Goal: Ask a question: Seek information or help from site administrators or community

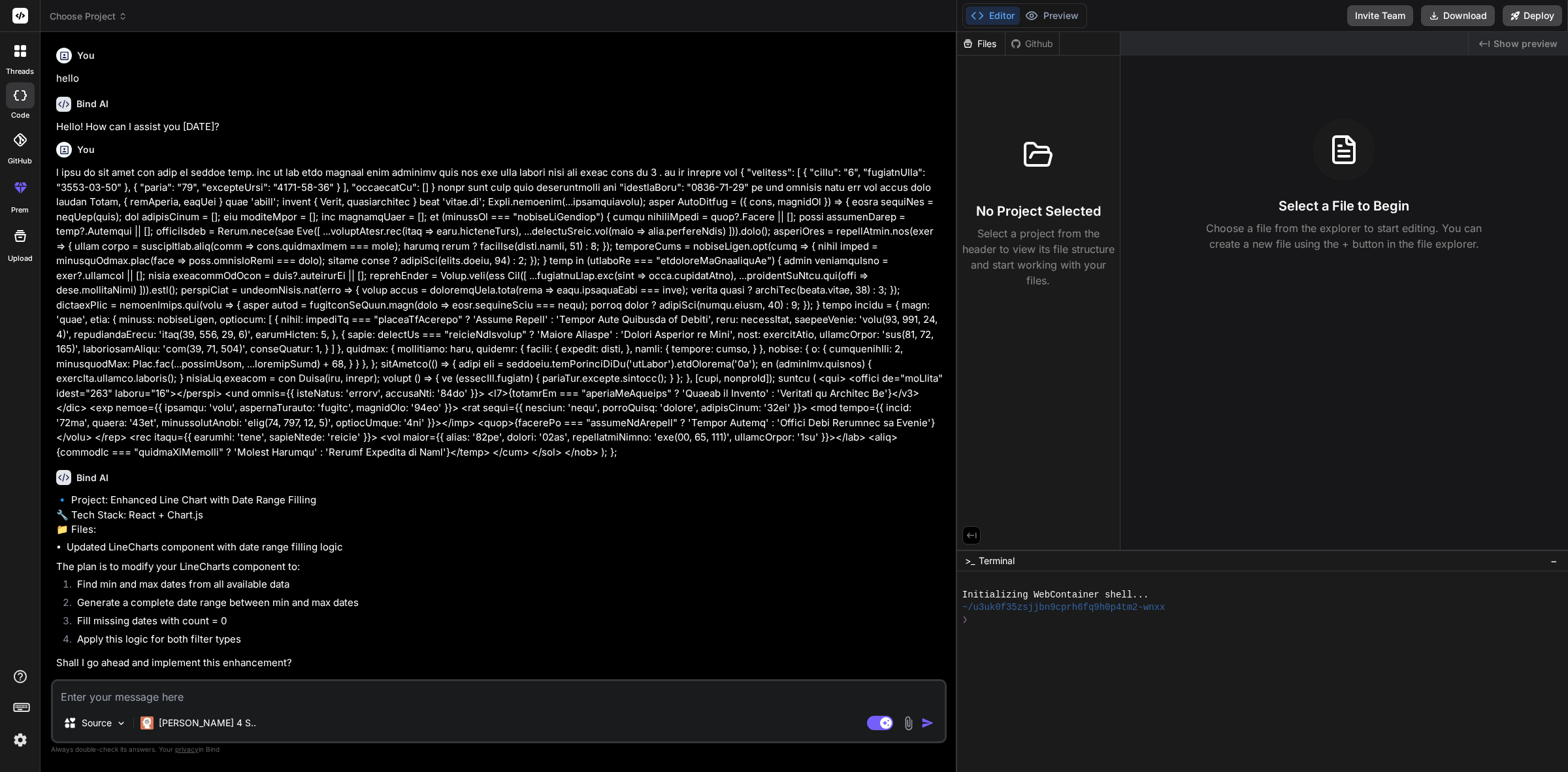
scroll to position [22, 0]
click at [501, 698] on textarea at bounding box center [499, 693] width 892 height 24
type textarea "u"
type textarea "x"
type textarea "us"
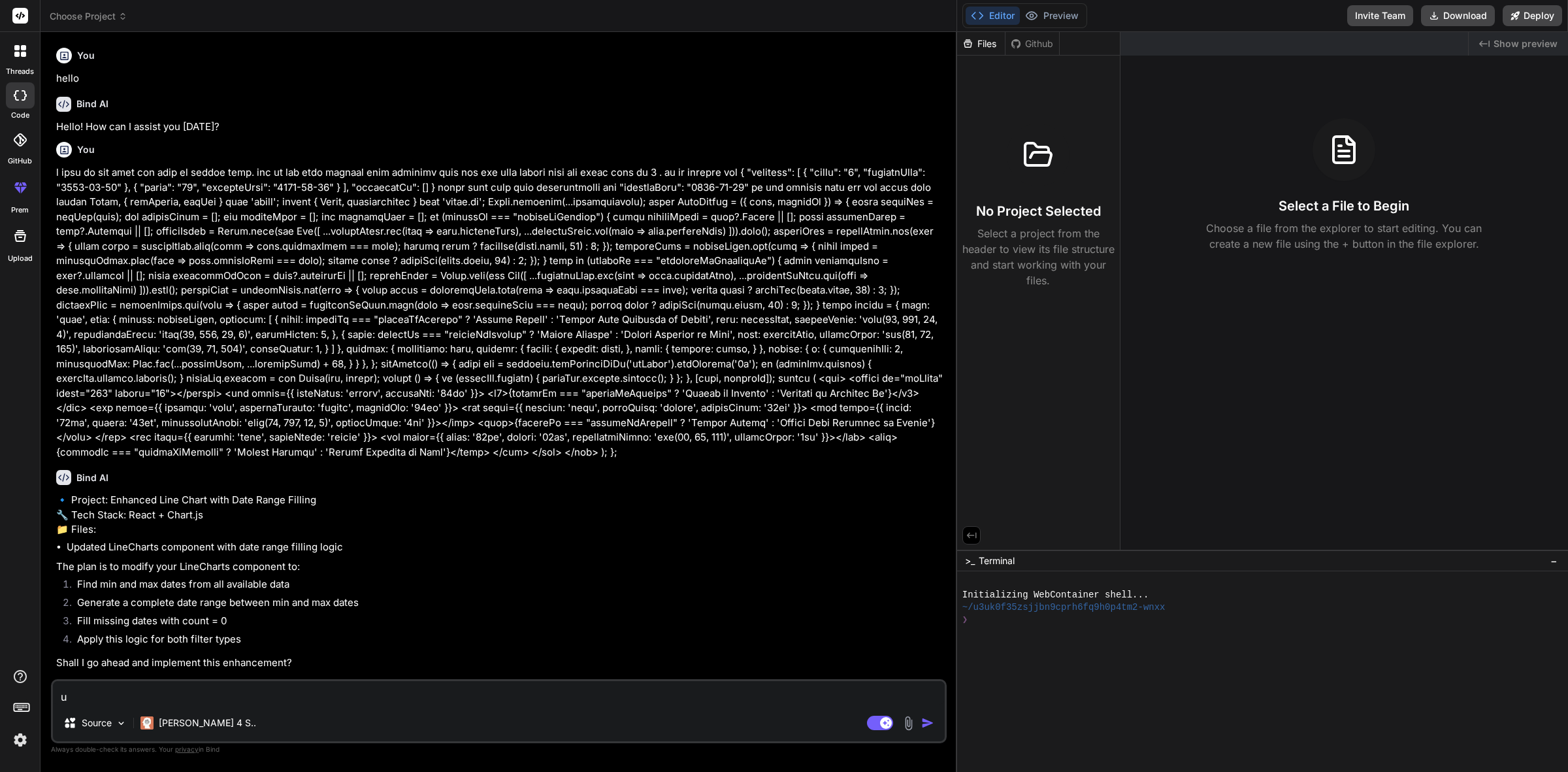
type textarea "x"
type textarea "usi"
type textarea "x"
type textarea "usig"
type textarea "x"
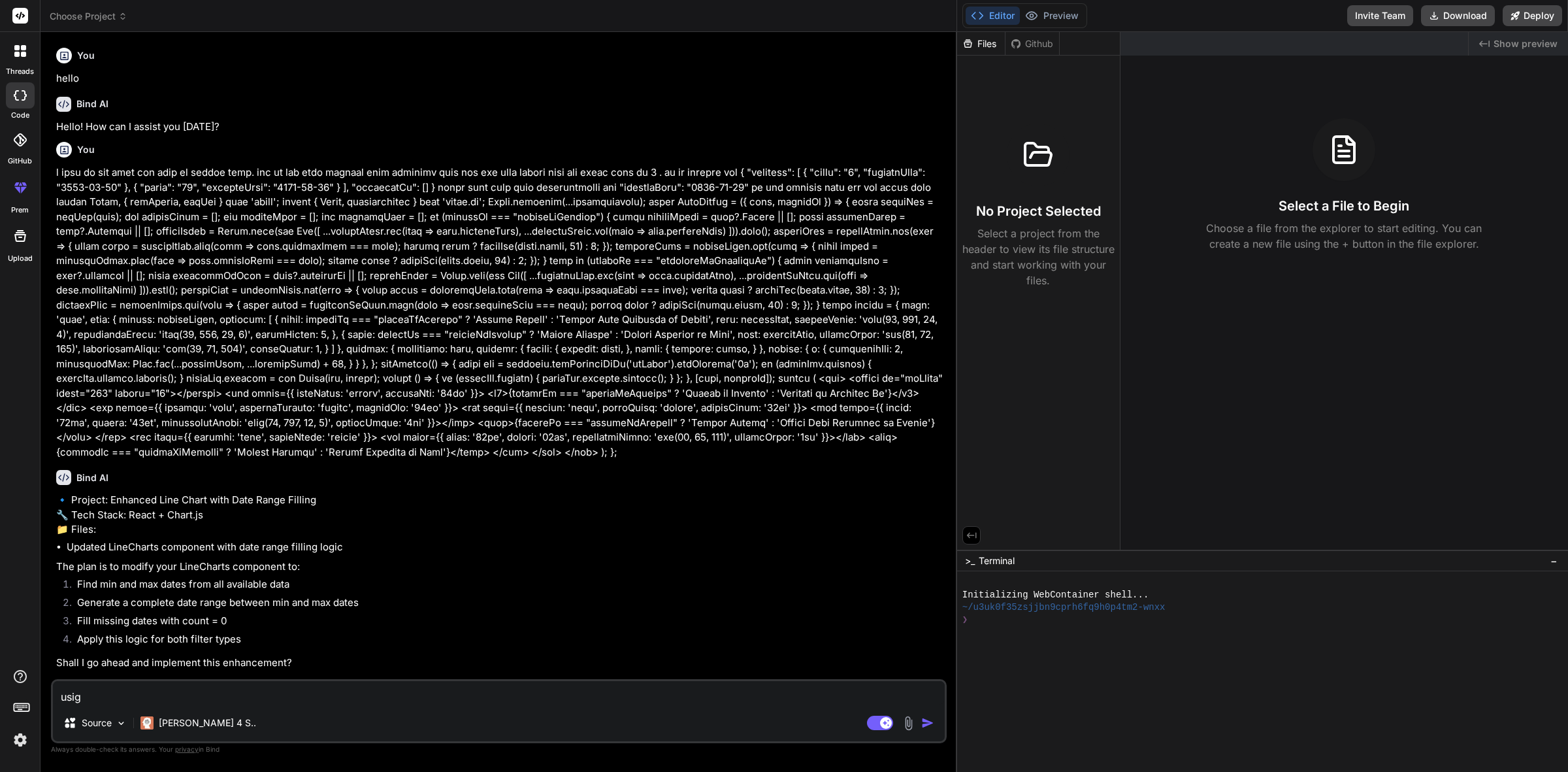
type textarea "usign"
type textarea "x"
type textarea "usign"
type textarea "x"
type textarea "usign"
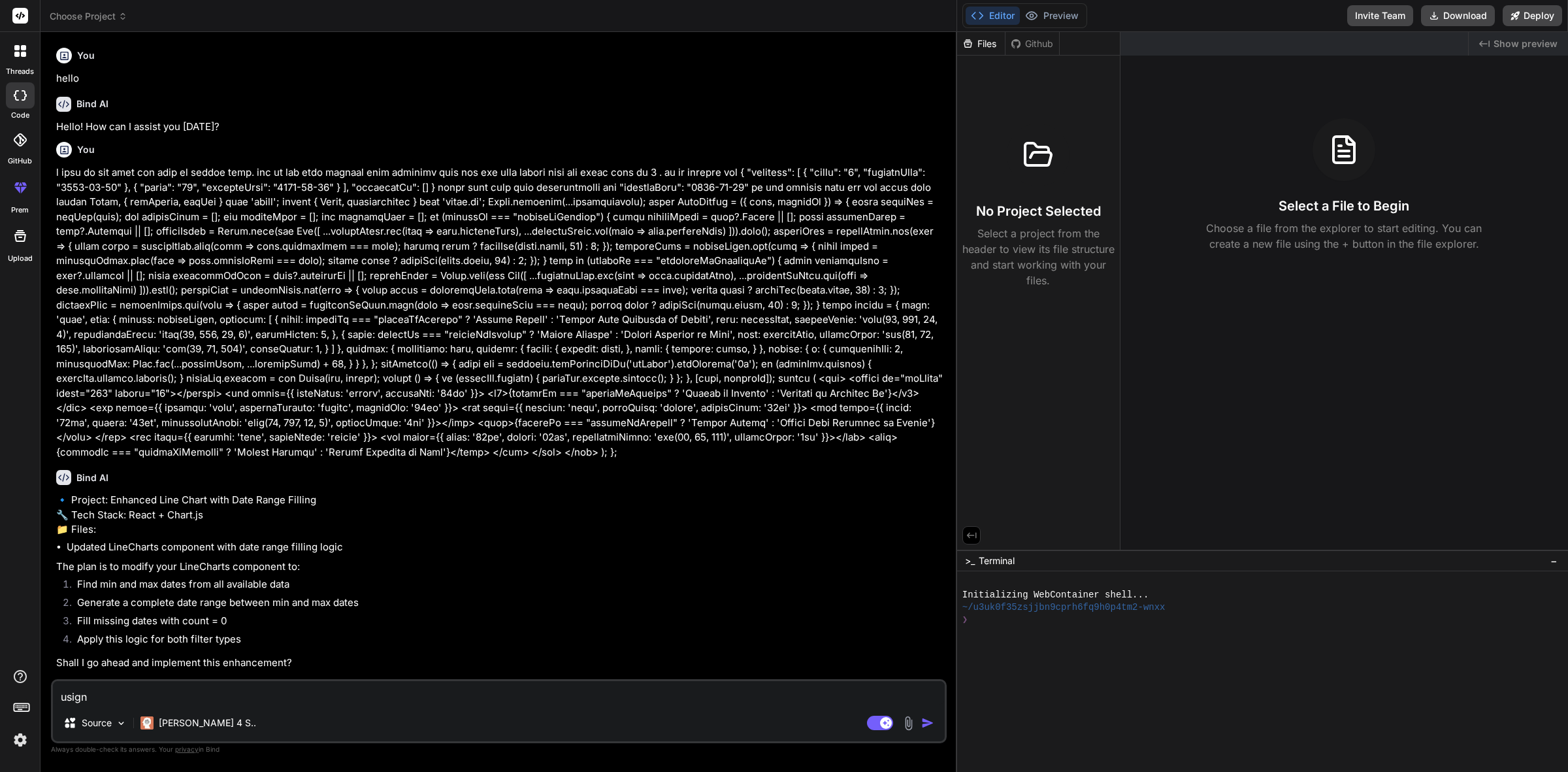
type textarea "x"
type textarea "usig"
type textarea "x"
type textarea "usig"
type textarea "x"
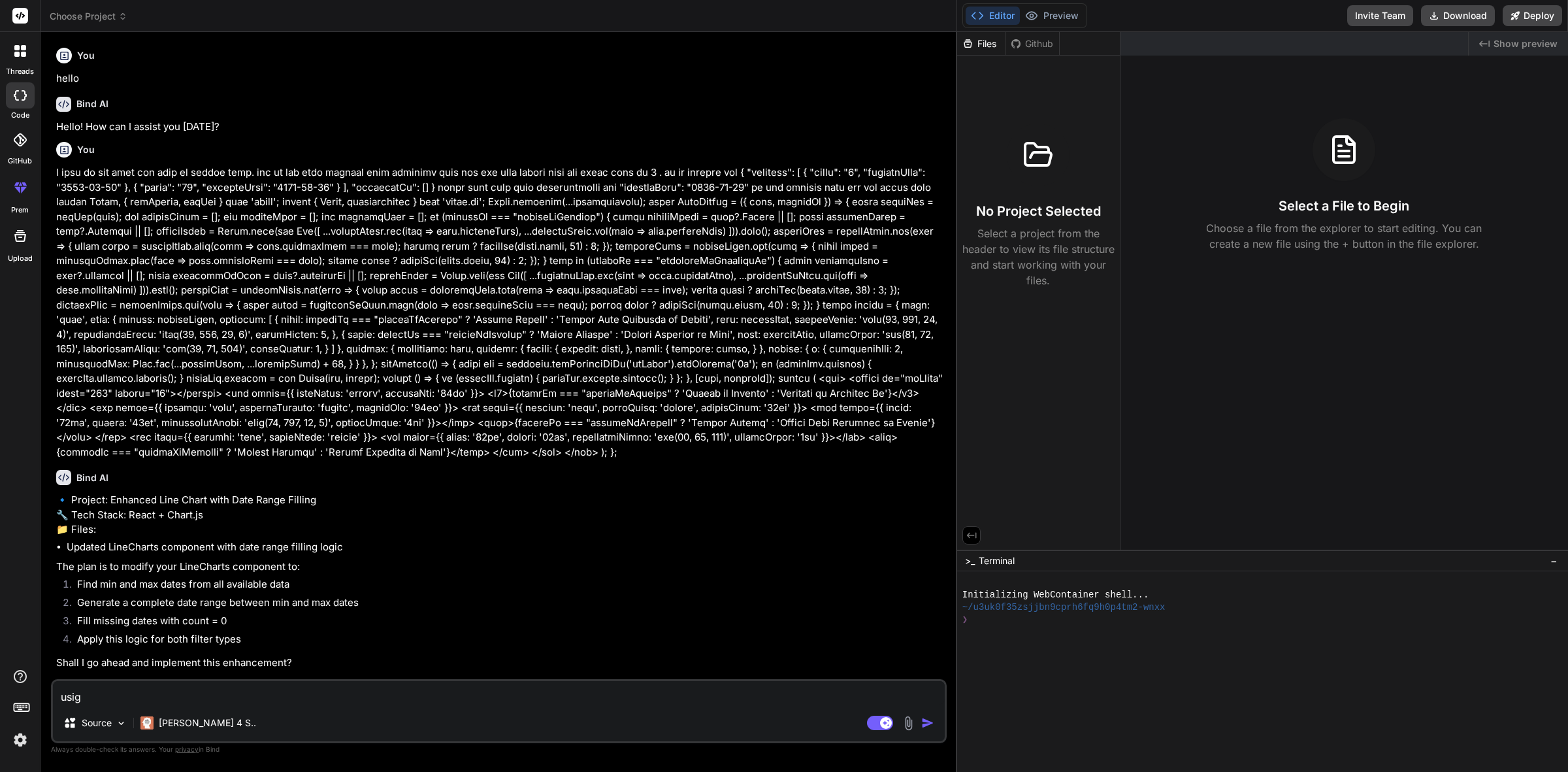
type textarea "usig c"
type textarea "x"
type textarea "usig ch"
type textarea "x"
type textarea "usig chA"
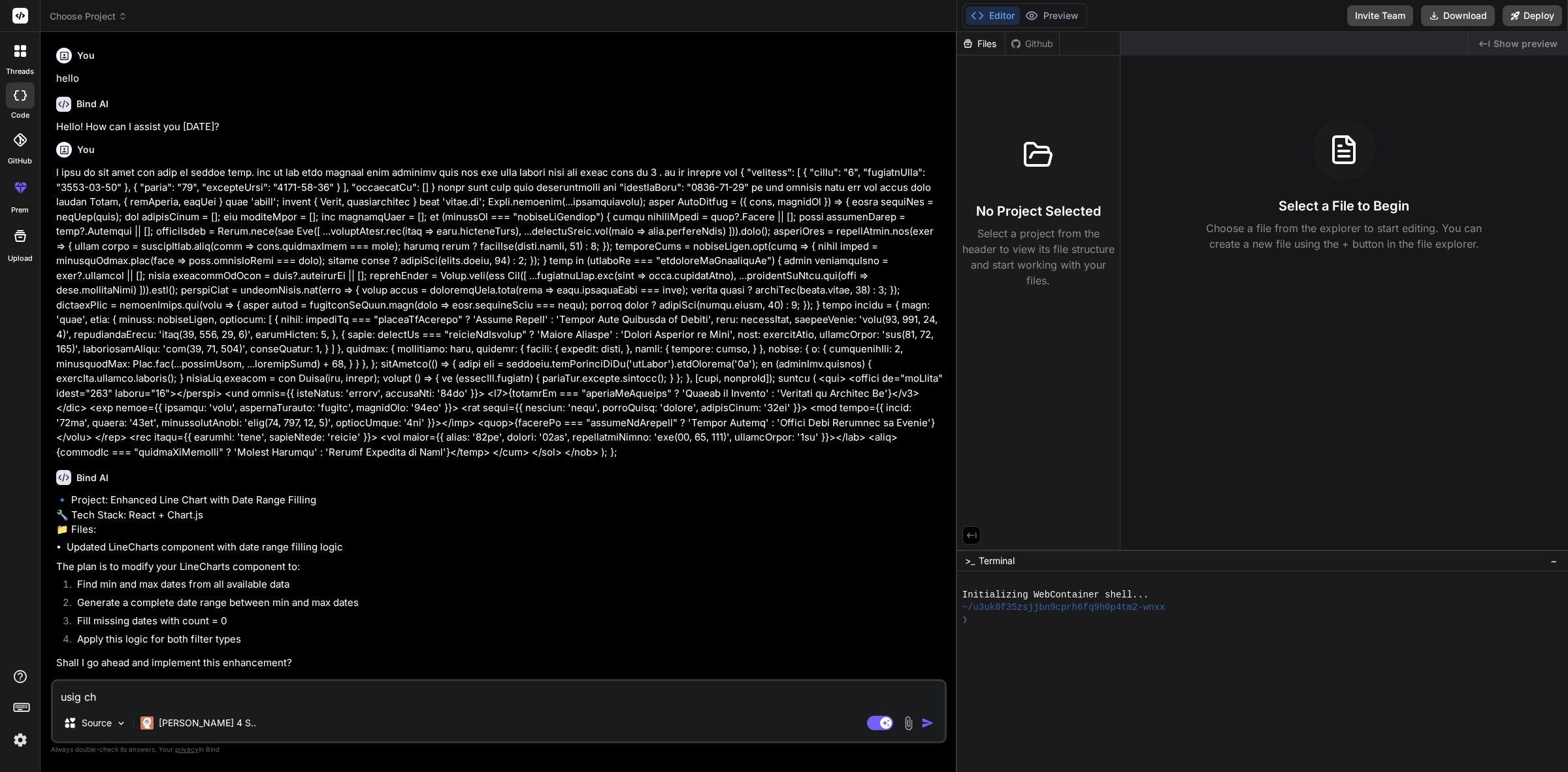
type textarea "x"
type textarea "usig ch"
type textarea "x"
type textarea "usig chA"
type textarea "x"
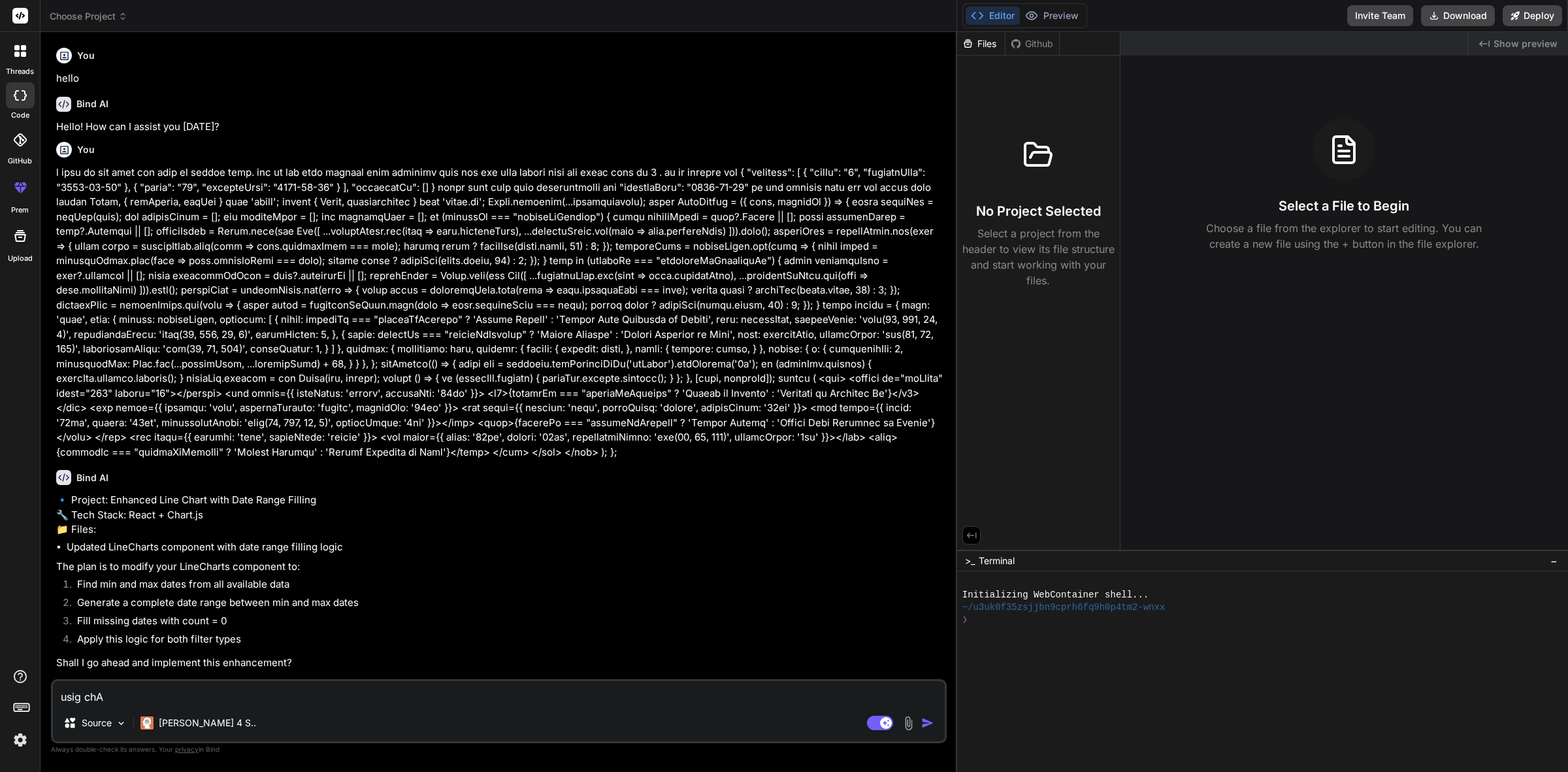
type textarea "usig chAR"
type textarea "x"
type textarea "usig chART"
type textarea "x"
type textarea "usig chART"
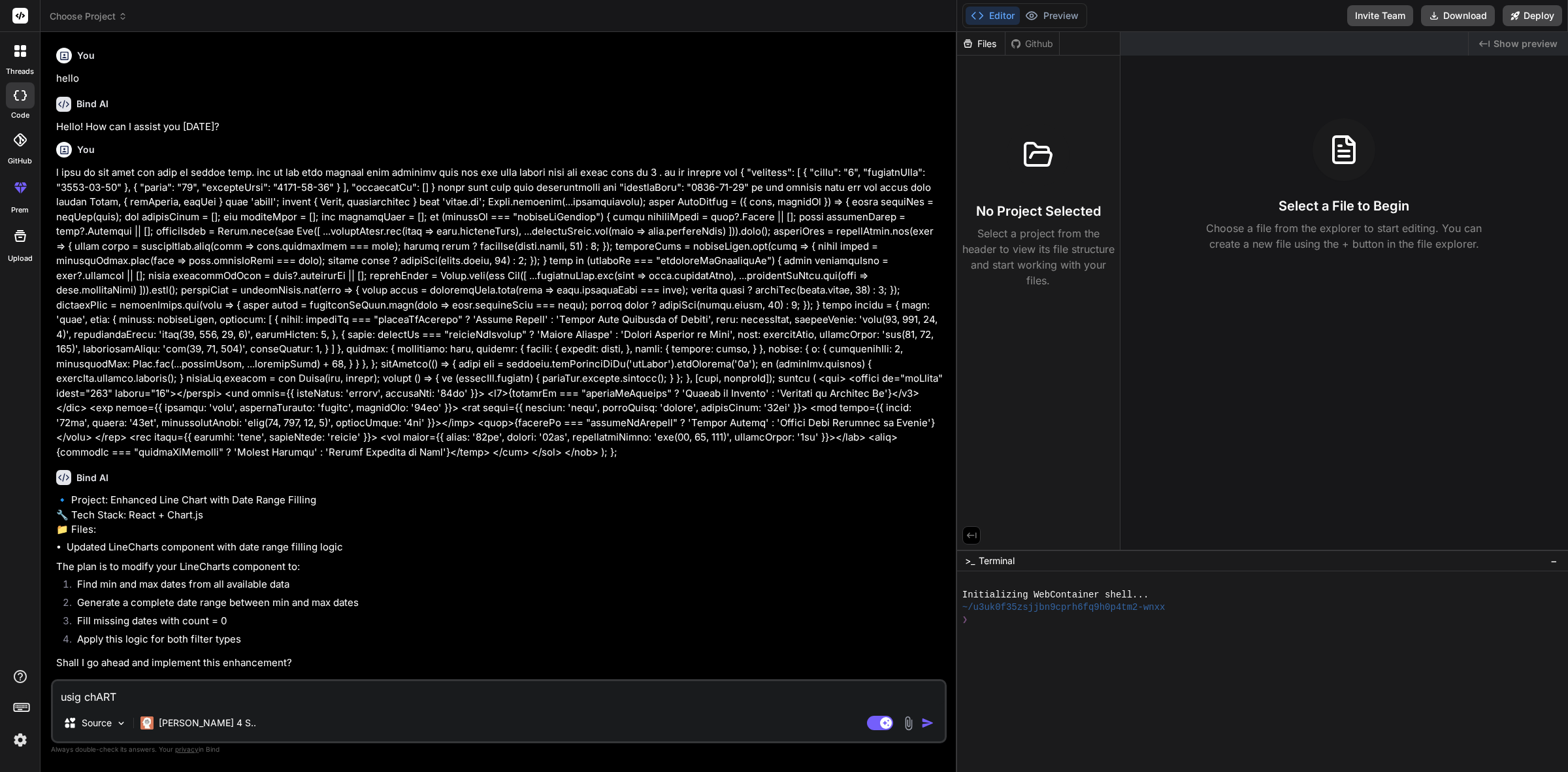
type textarea "x"
type textarea "usig chART J"
type textarea "x"
type textarea "usig chART JS"
type textarea "x"
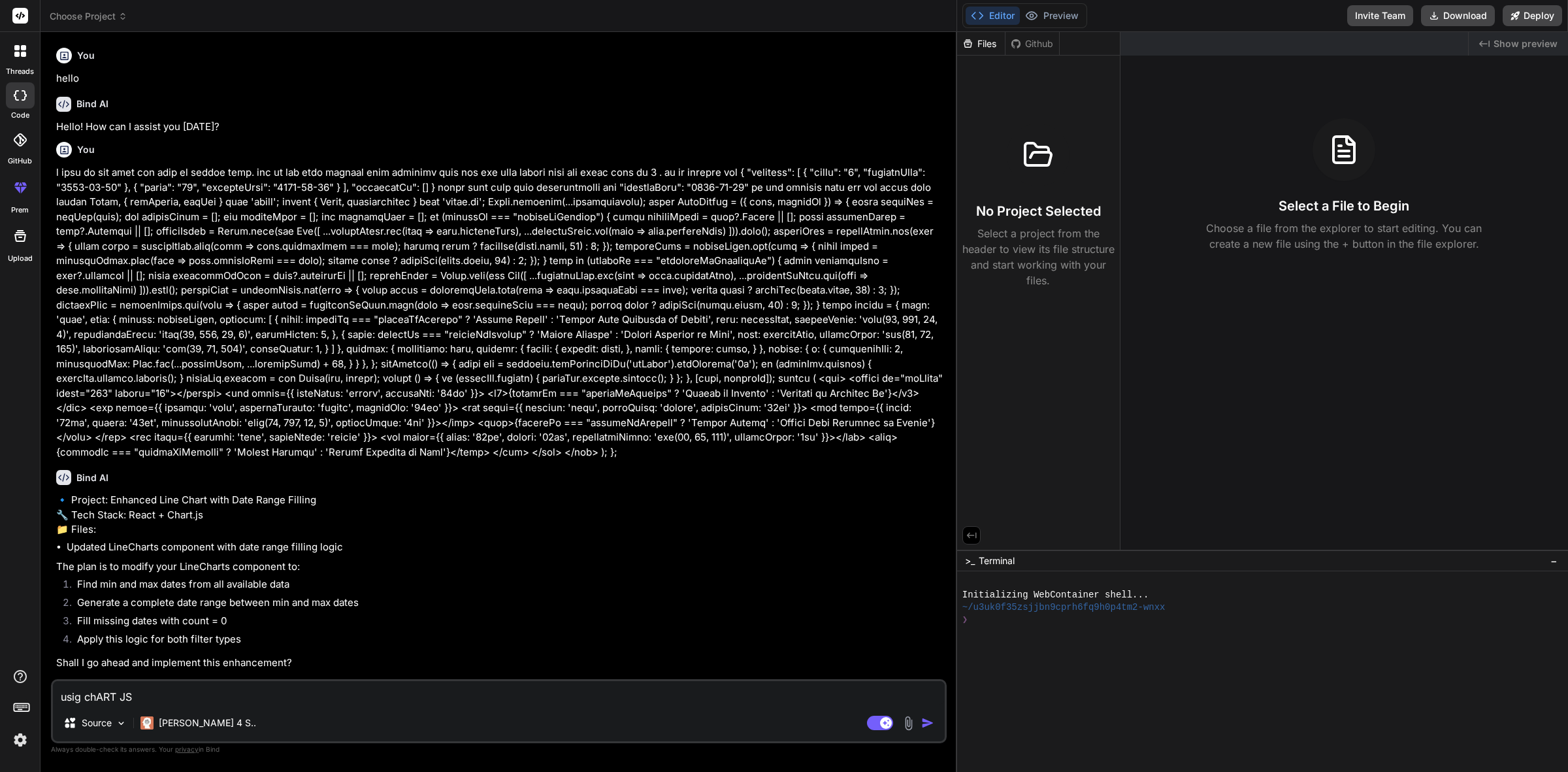
type textarea "usig chART JS"
type textarea "x"
type textarea "usig chART JS I"
type textarea "x"
type textarea "usig chART JS I"
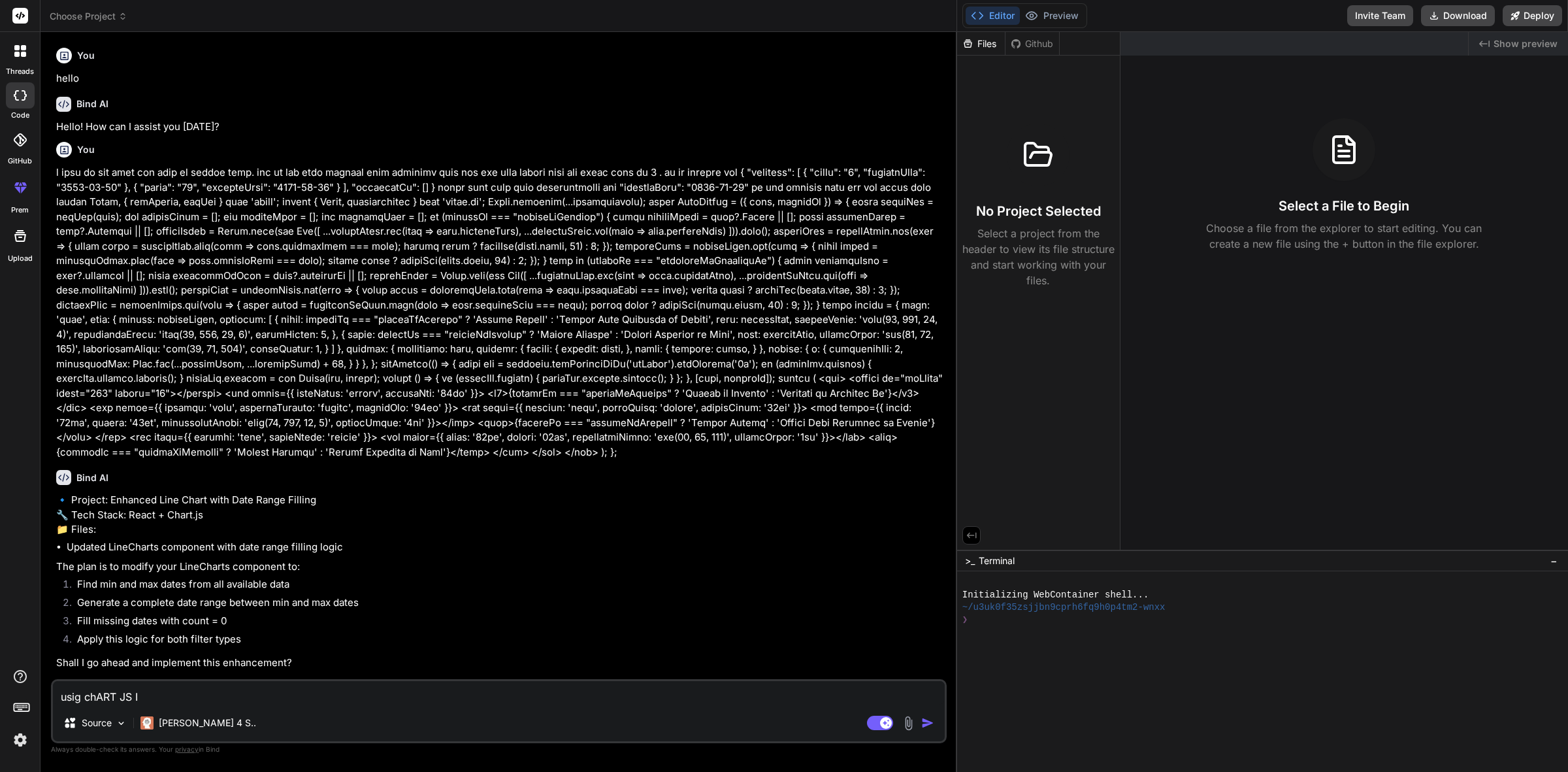
type textarea "x"
type textarea "usig chART JS I G"
type textarea "x"
type textarea "usig chART JS I GI"
type textarea "x"
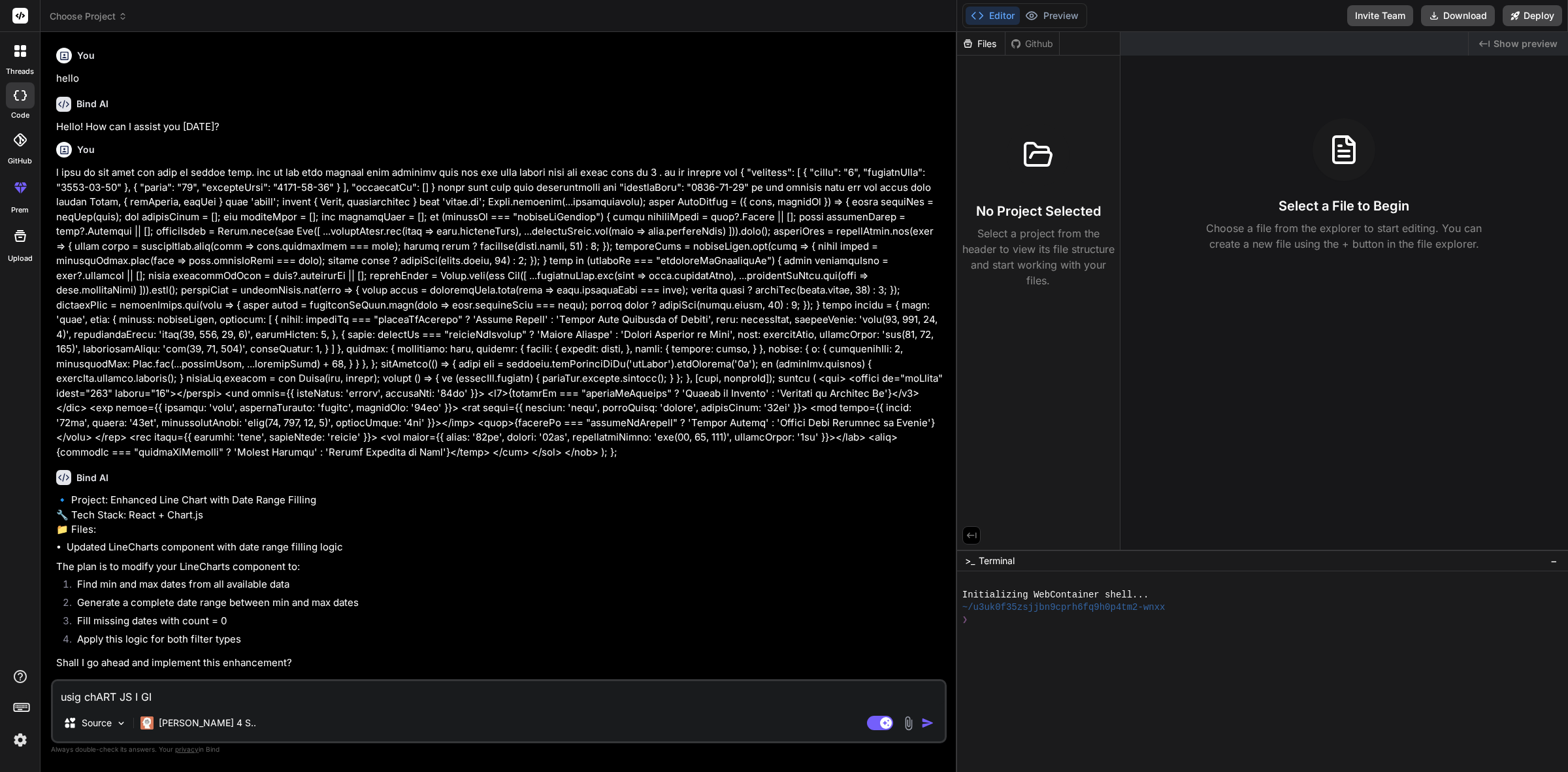
type textarea "usig chART JS I GIV"
type textarea "x"
type textarea "usig chART JS I GIVN"
type textarea "x"
type textarea "usig chART JS I GIVNE"
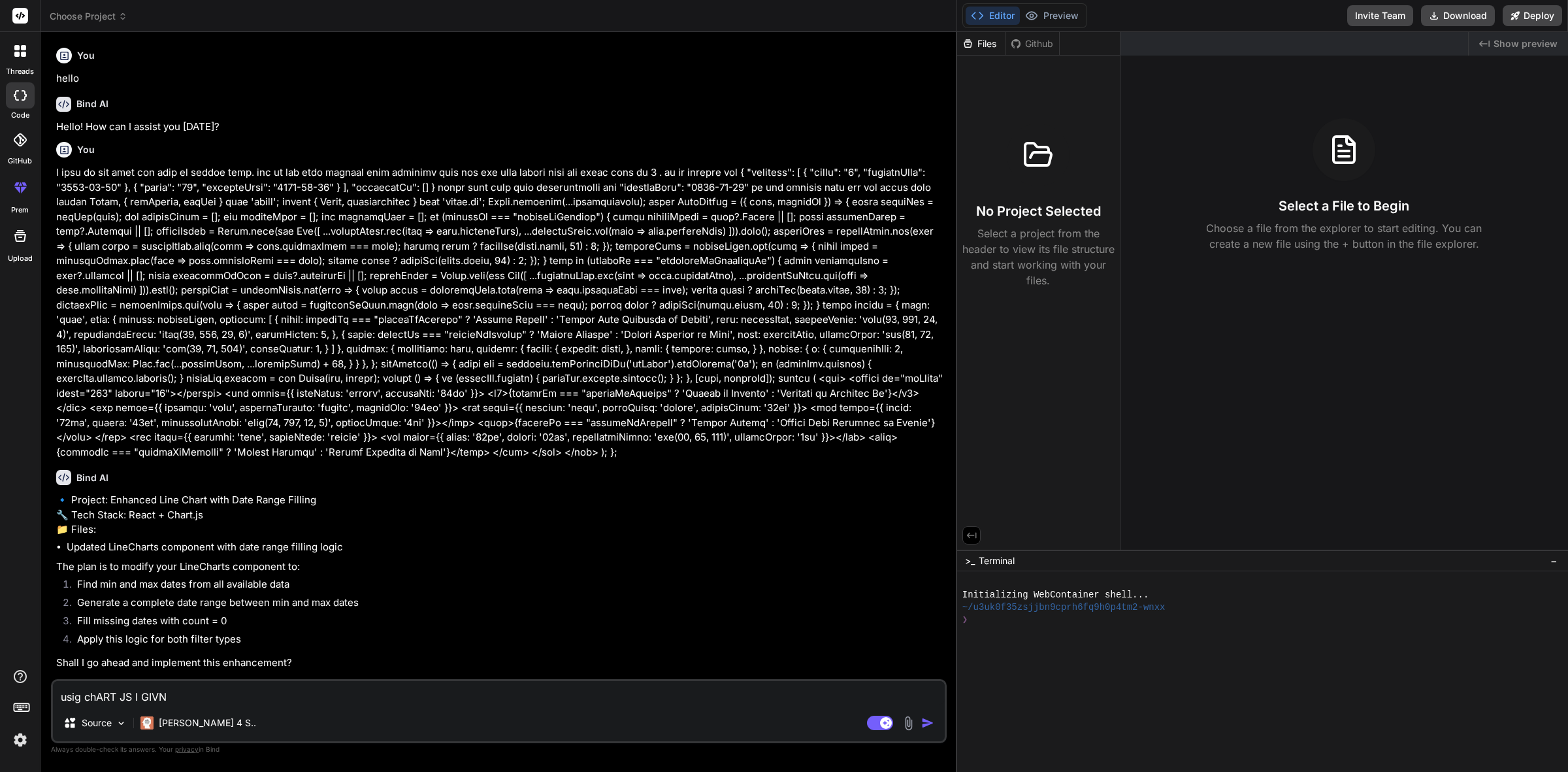
type textarea "x"
type textarea "usig chART JS I GIVNE"
type textarea "x"
type textarea "usig chART JS I GIVNE Y"
type textarea "x"
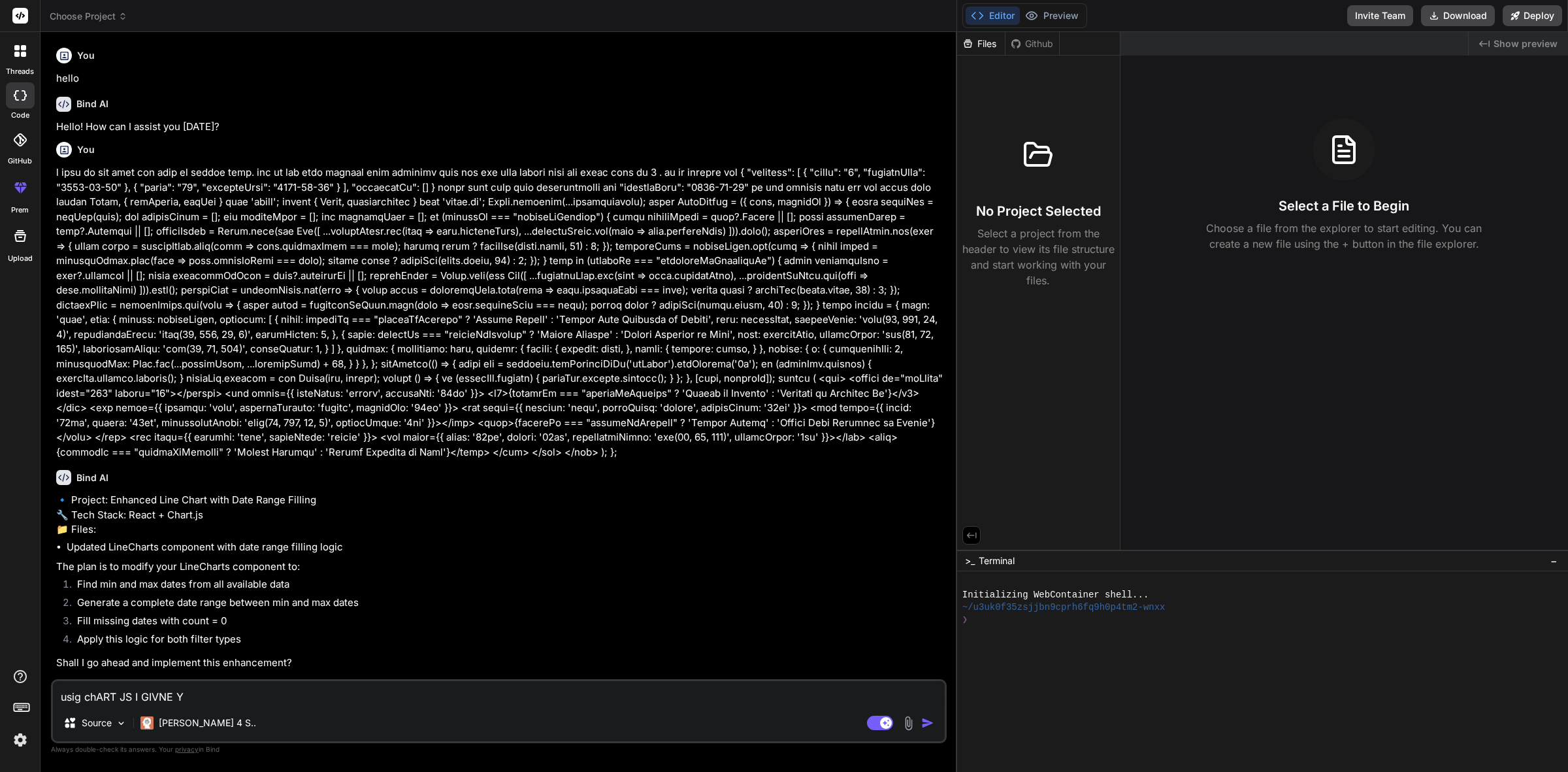
type textarea "usig chART JS I GIVNE YO"
type textarea "x"
type textarea "usig chART JS I GIVNE YOU"
type textarea "x"
type textarea "usig chART JS I GIVNE YOU"
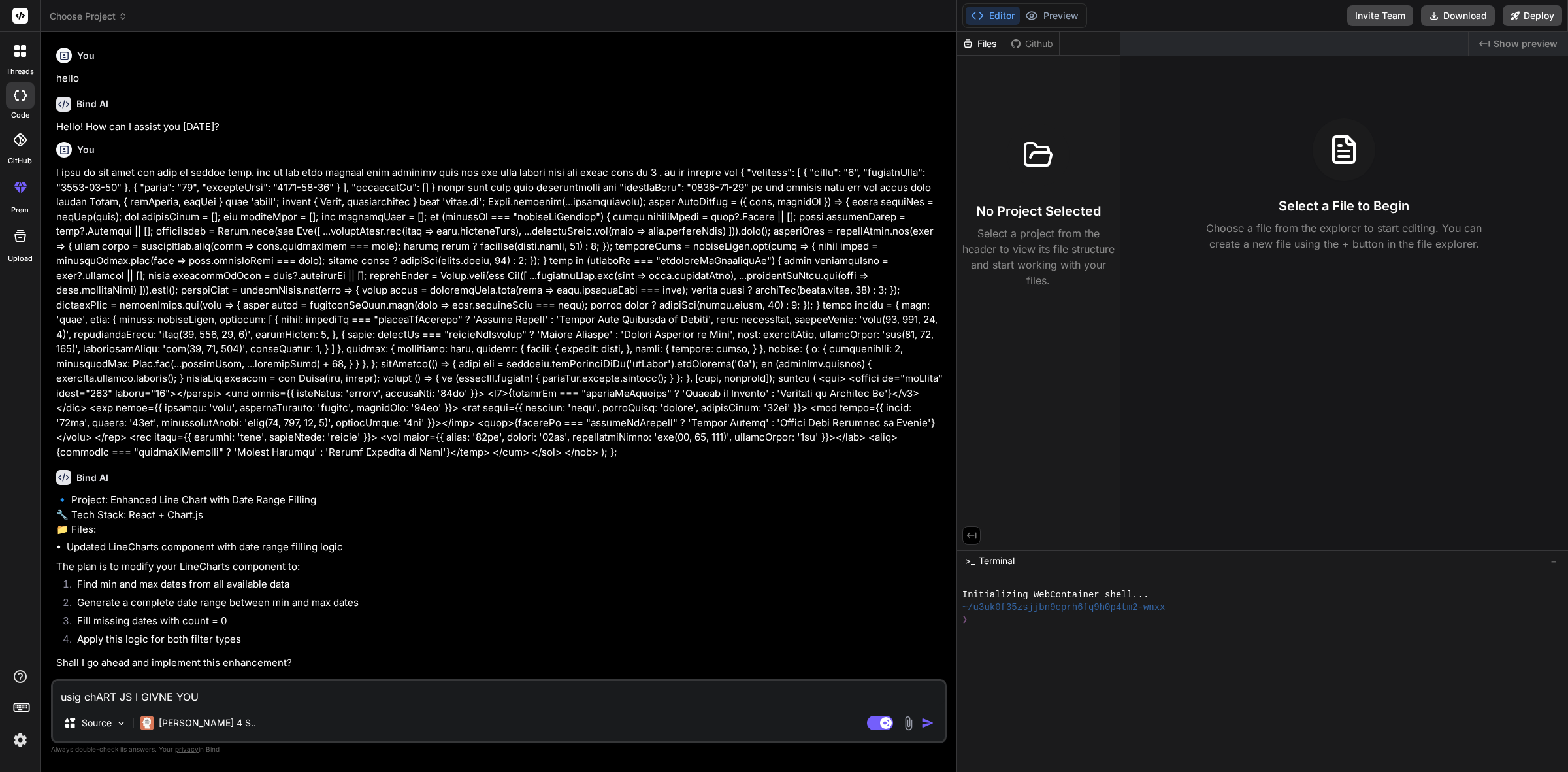
type textarea "x"
type textarea "usig chART JS I GIVNE YOU C"
type textarea "x"
type textarea "usig chART JS I GIVNE YOU CO"
type textarea "x"
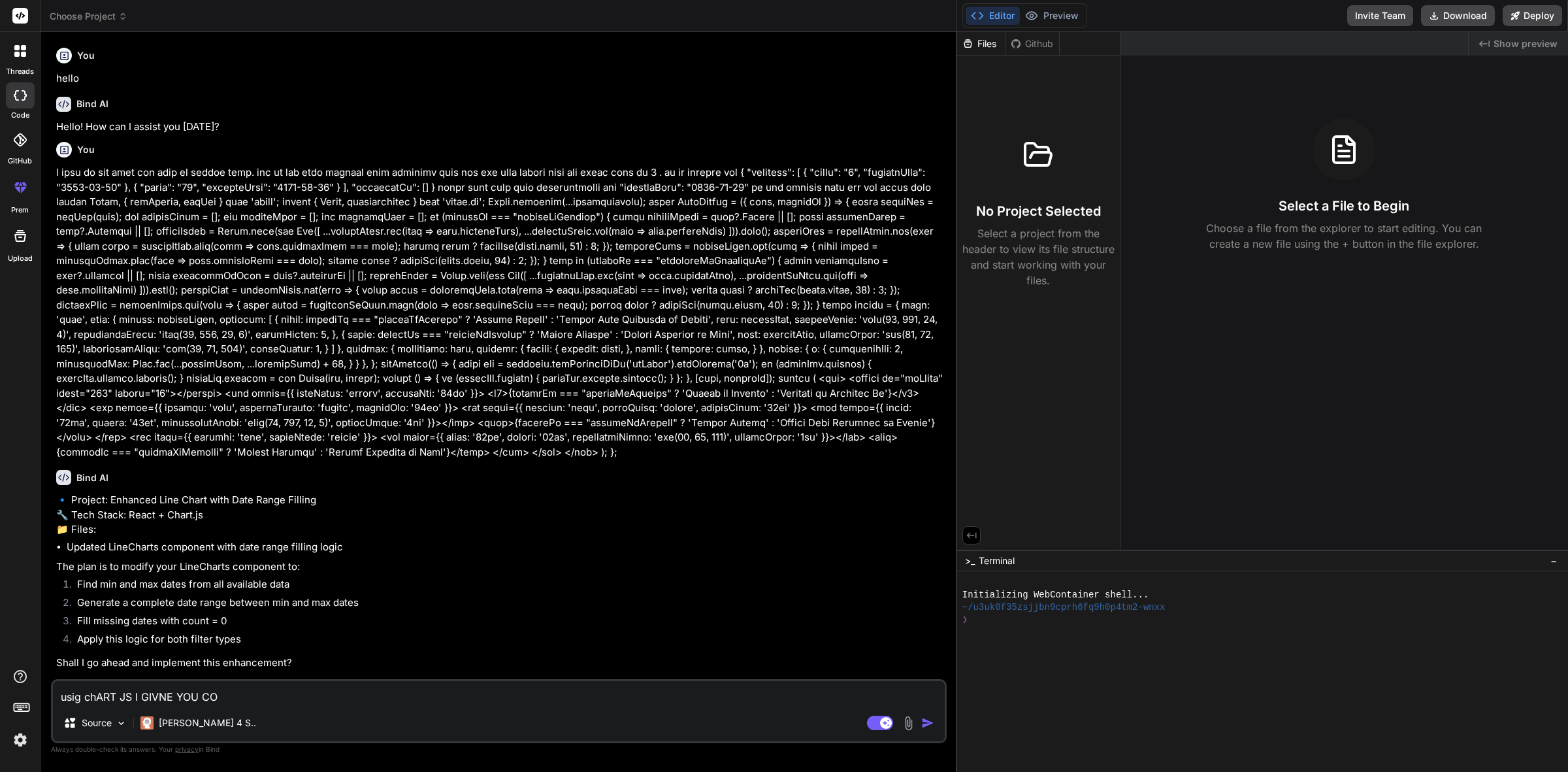
type textarea "usig chART JS I GIVNE YOU COD"
type textarea "x"
type textarea "usig chART JS I GIVNE YOU CODW"
type textarea "x"
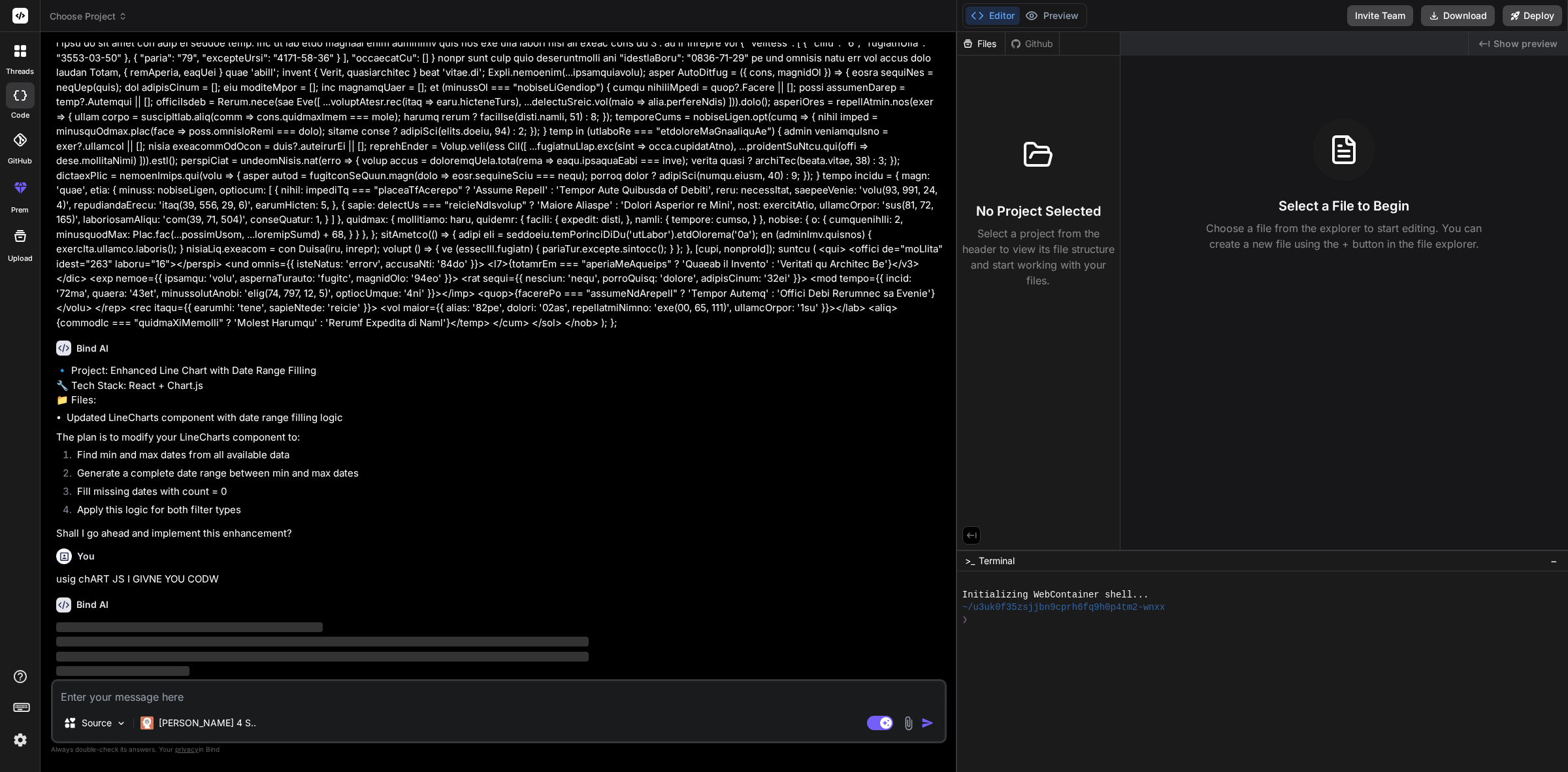
scroll to position [158, 0]
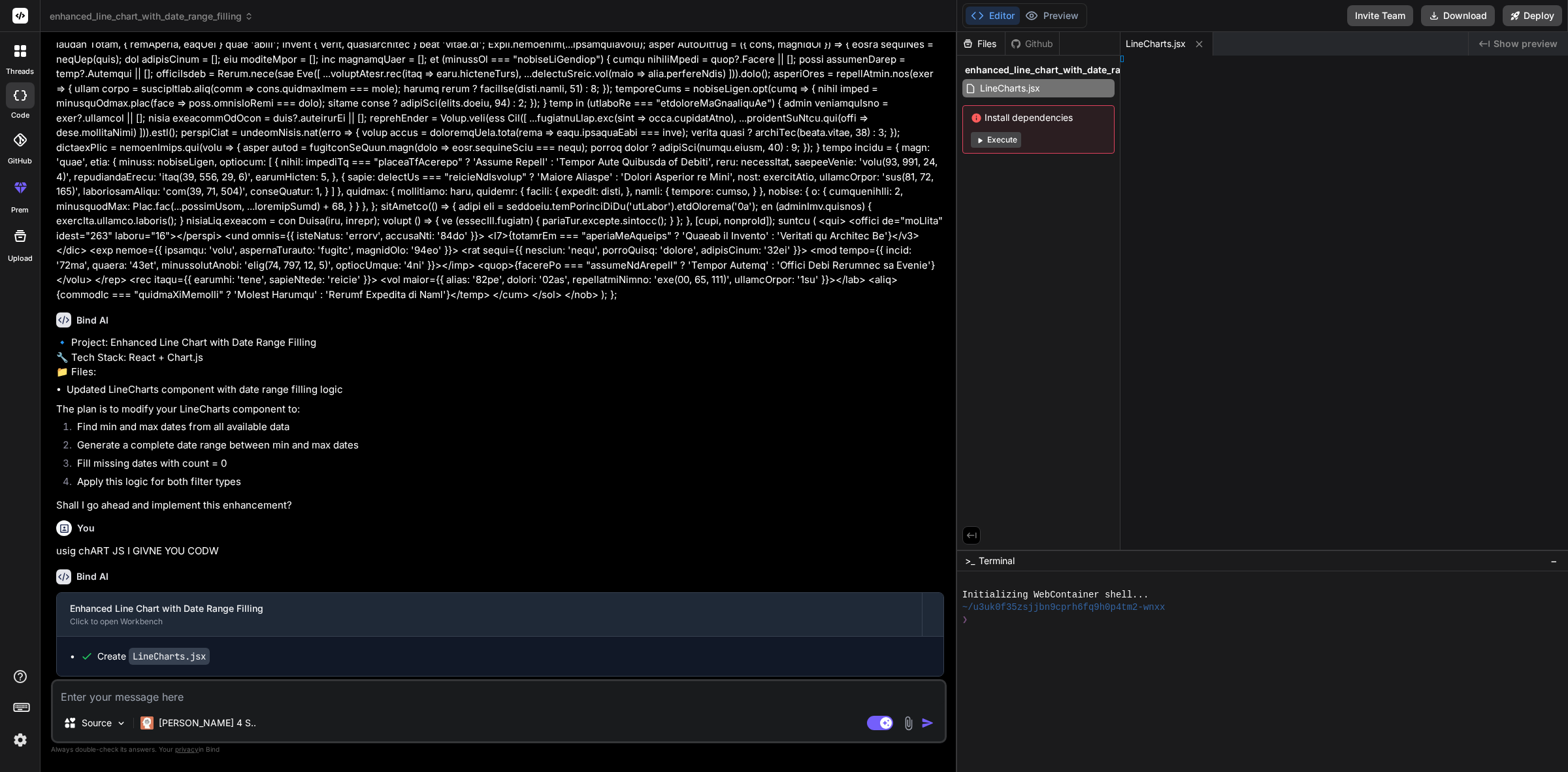
type textarea "x"
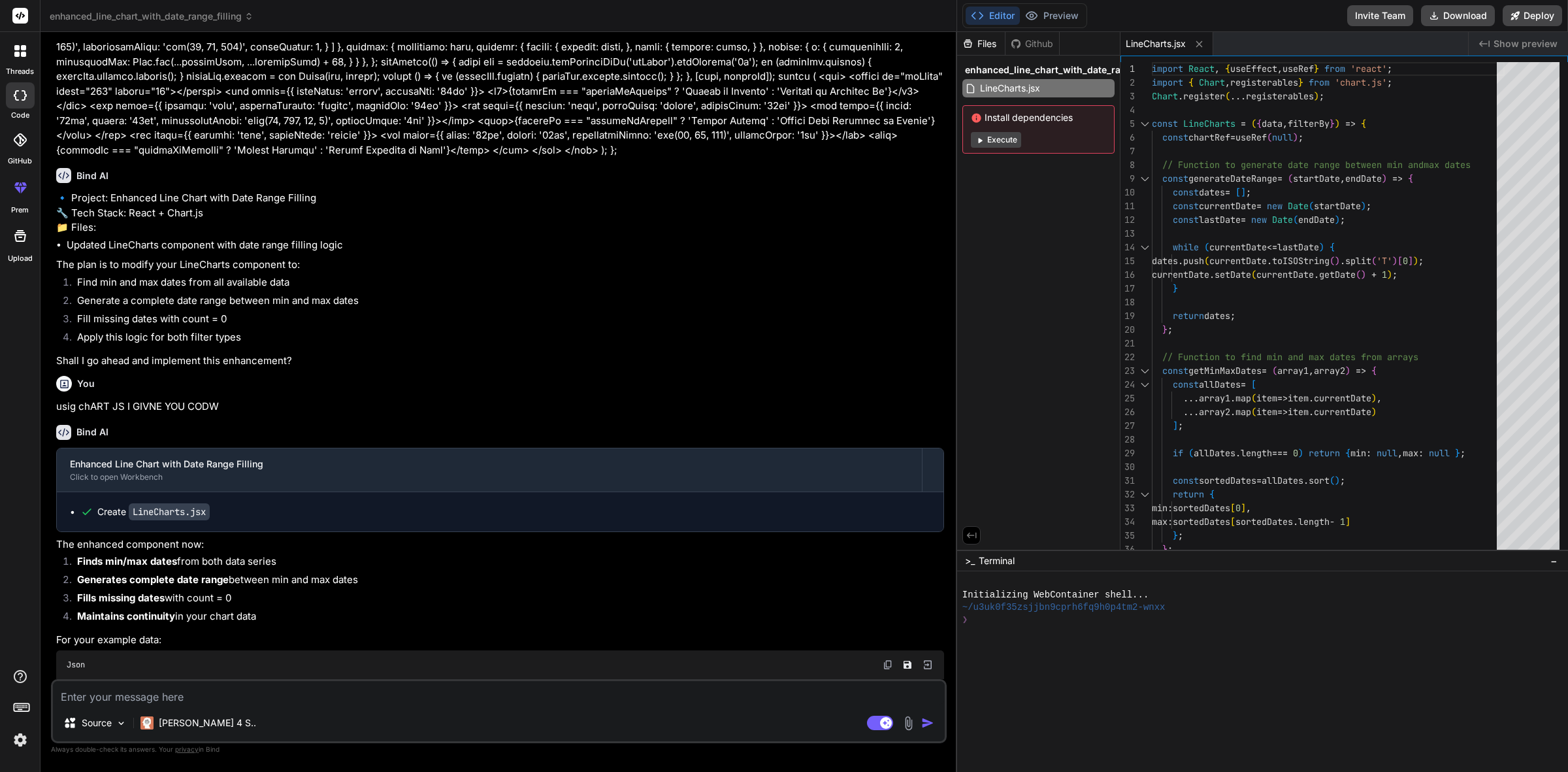
scroll to position [468, 0]
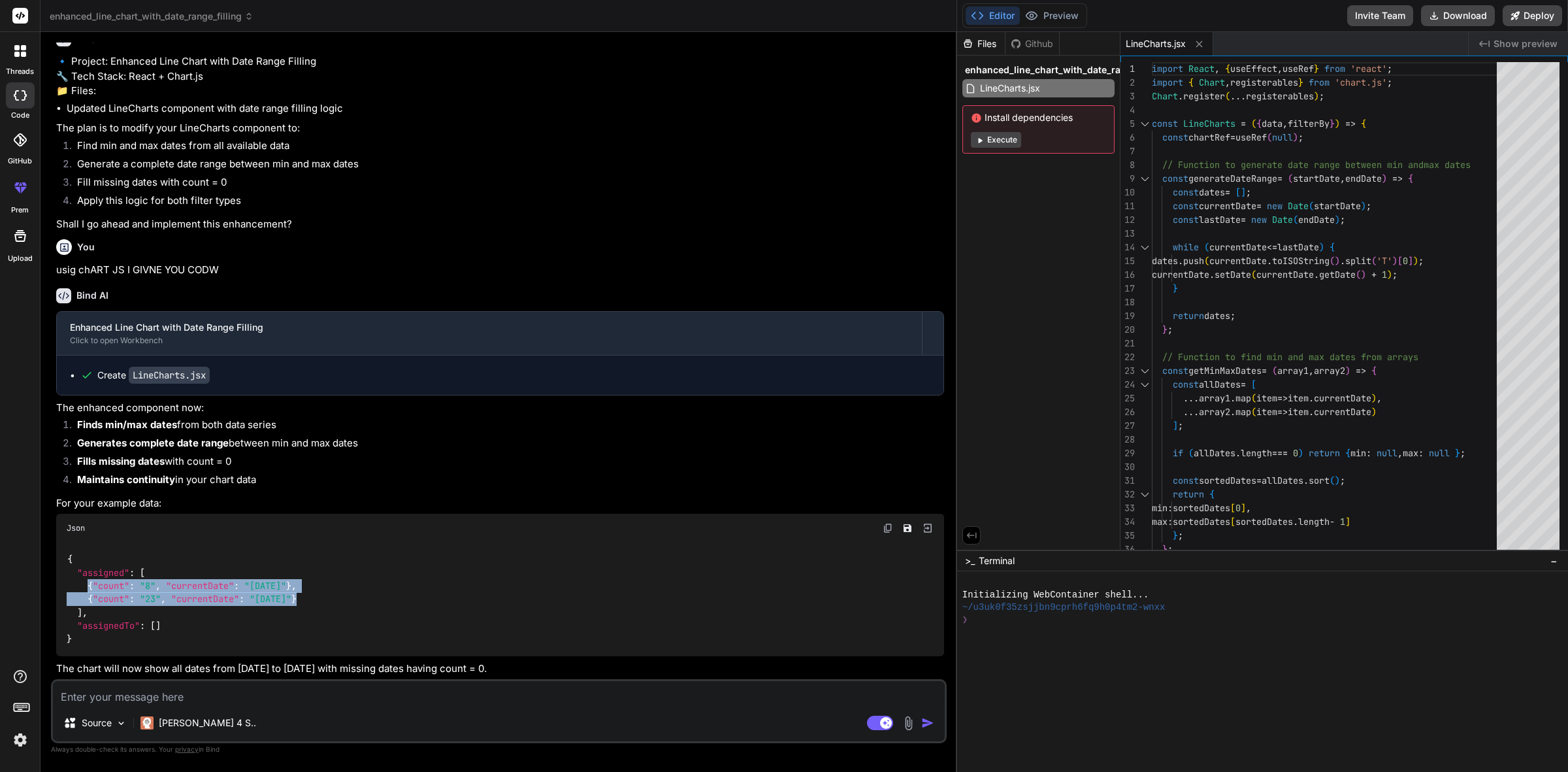
drag, startPoint x: 332, startPoint y: 594, endPoint x: 86, endPoint y: 586, distance: 246.1
click at [86, 586] on div "{ "assigned" : [ { "count" : "8" , "currentDate" : "[DATE]" } , { "count" : "23…" at bounding box center [500, 600] width 888 height 115
click at [159, 583] on span "," at bounding box center [158, 586] width 5 height 12
drag, startPoint x: 83, startPoint y: 583, endPoint x: 230, endPoint y: 598, distance: 147.8
click at [230, 598] on code "{ "assigned" : [ { "count" : "8" , "currentDate" : "[DATE]" } , { "count" : "23…" at bounding box center [181, 599] width 230 height 94
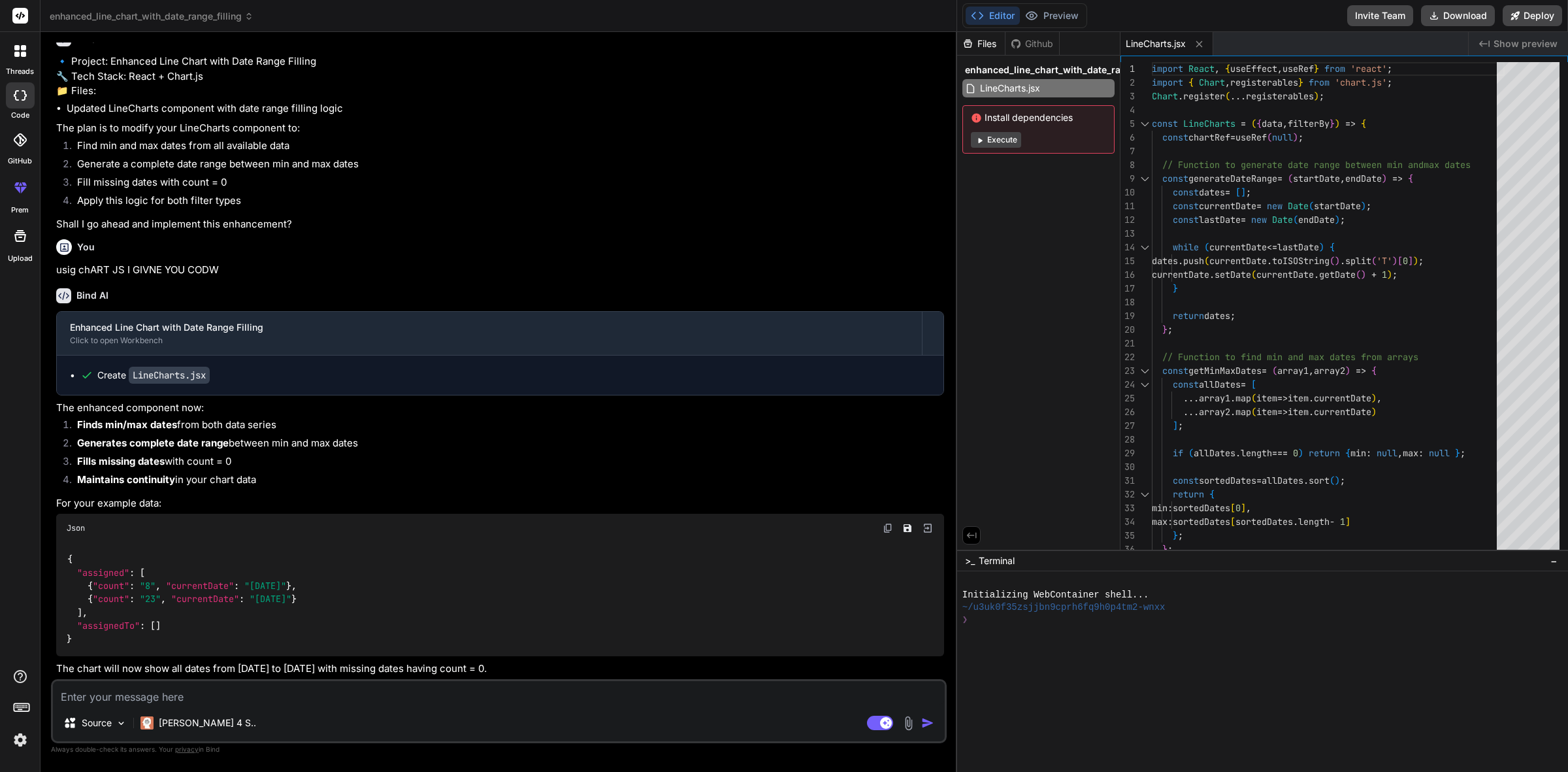
click at [325, 601] on div "{ "assigned" : [ { "count" : "8" , "currentDate" : "[DATE]" } , { "count" : "23…" at bounding box center [500, 600] width 888 height 115
click at [269, 693] on textarea at bounding box center [499, 693] width 892 height 24
type textarea "i"
type textarea "x"
type textarea "i"
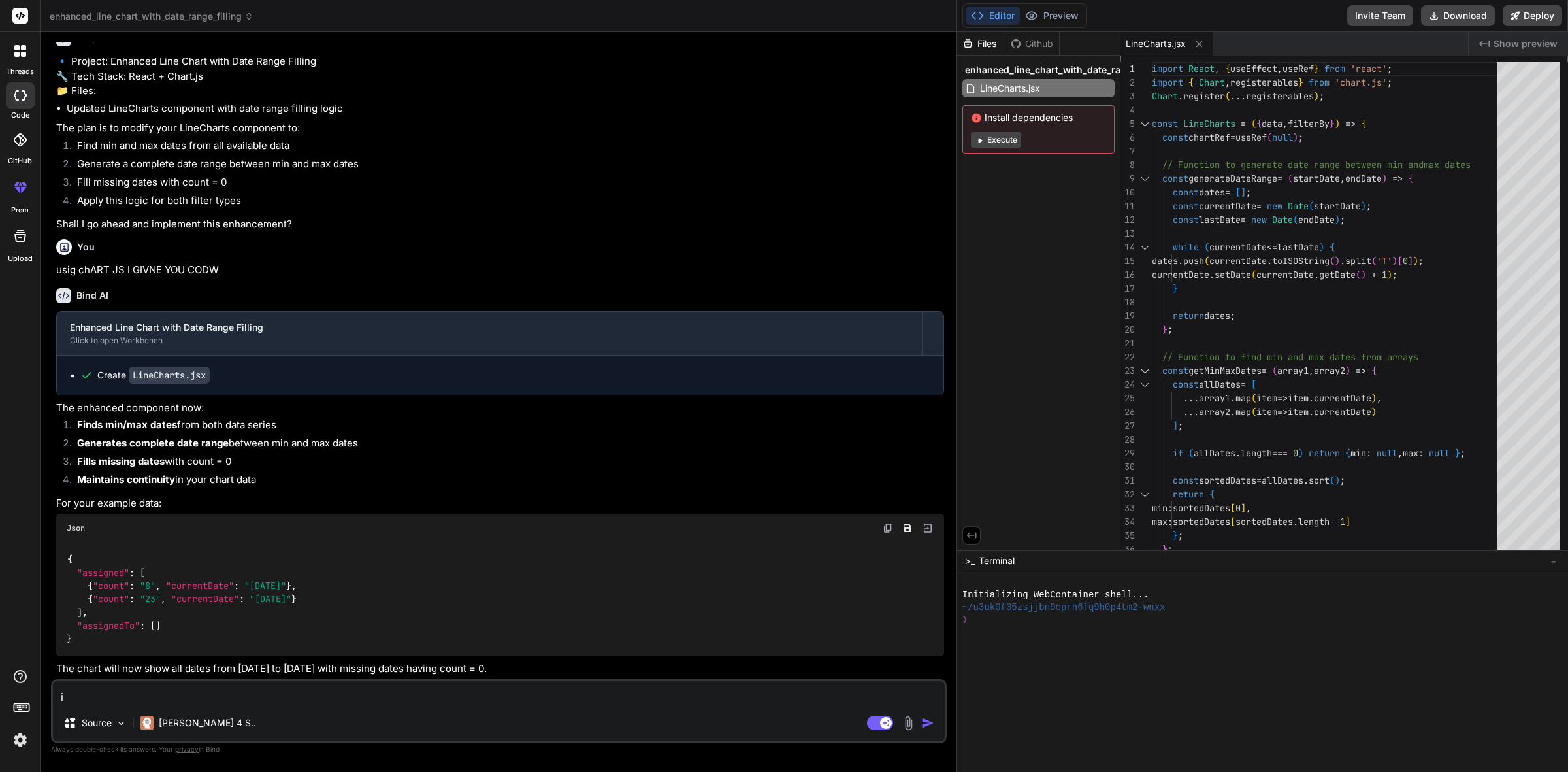
type textarea "x"
type textarea "i w"
type textarea "x"
type textarea "i wa"
type textarea "x"
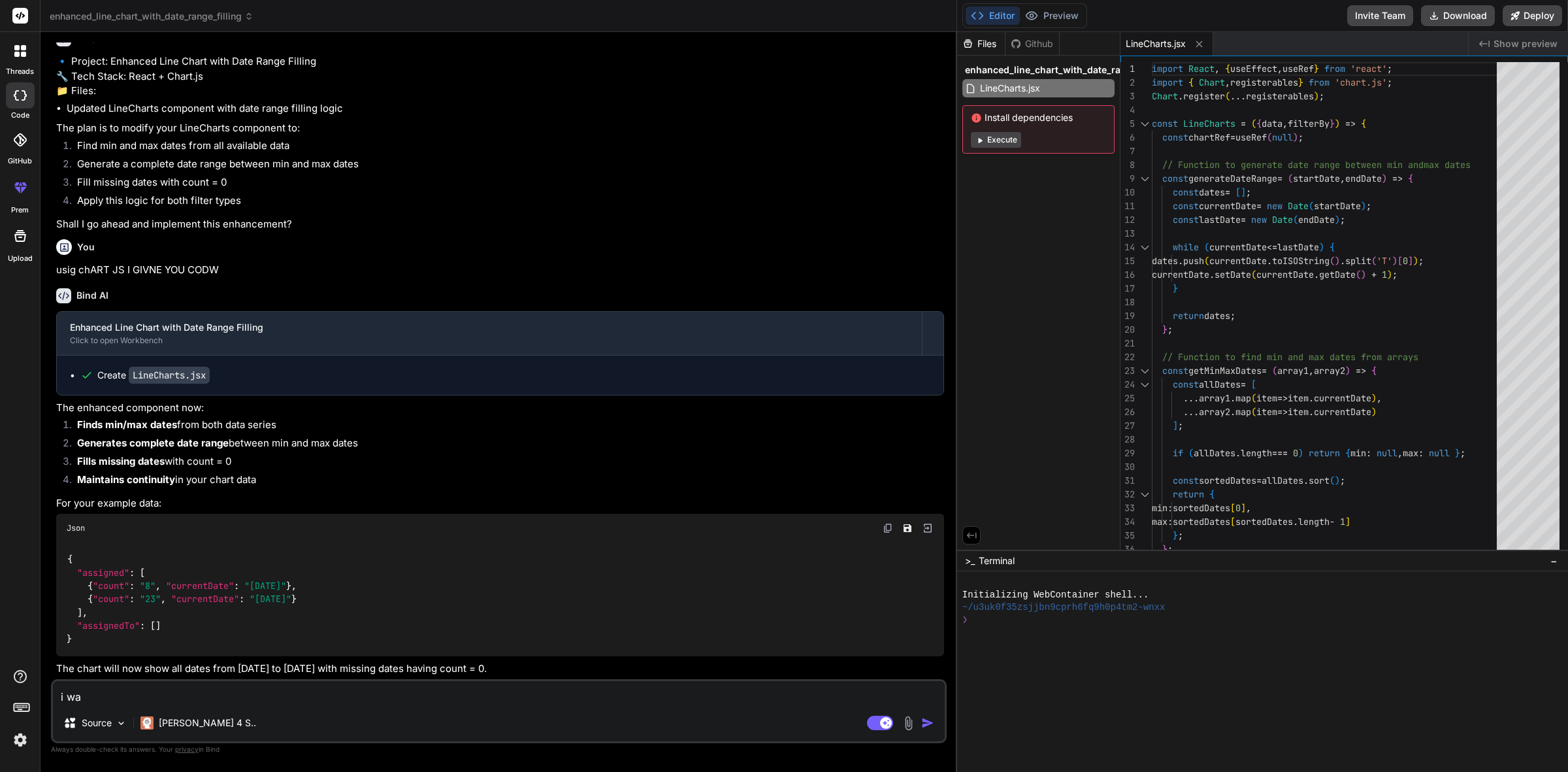
type textarea "i wan"
type textarea "x"
type textarea "i want"
type textarea "x"
type textarea "i want"
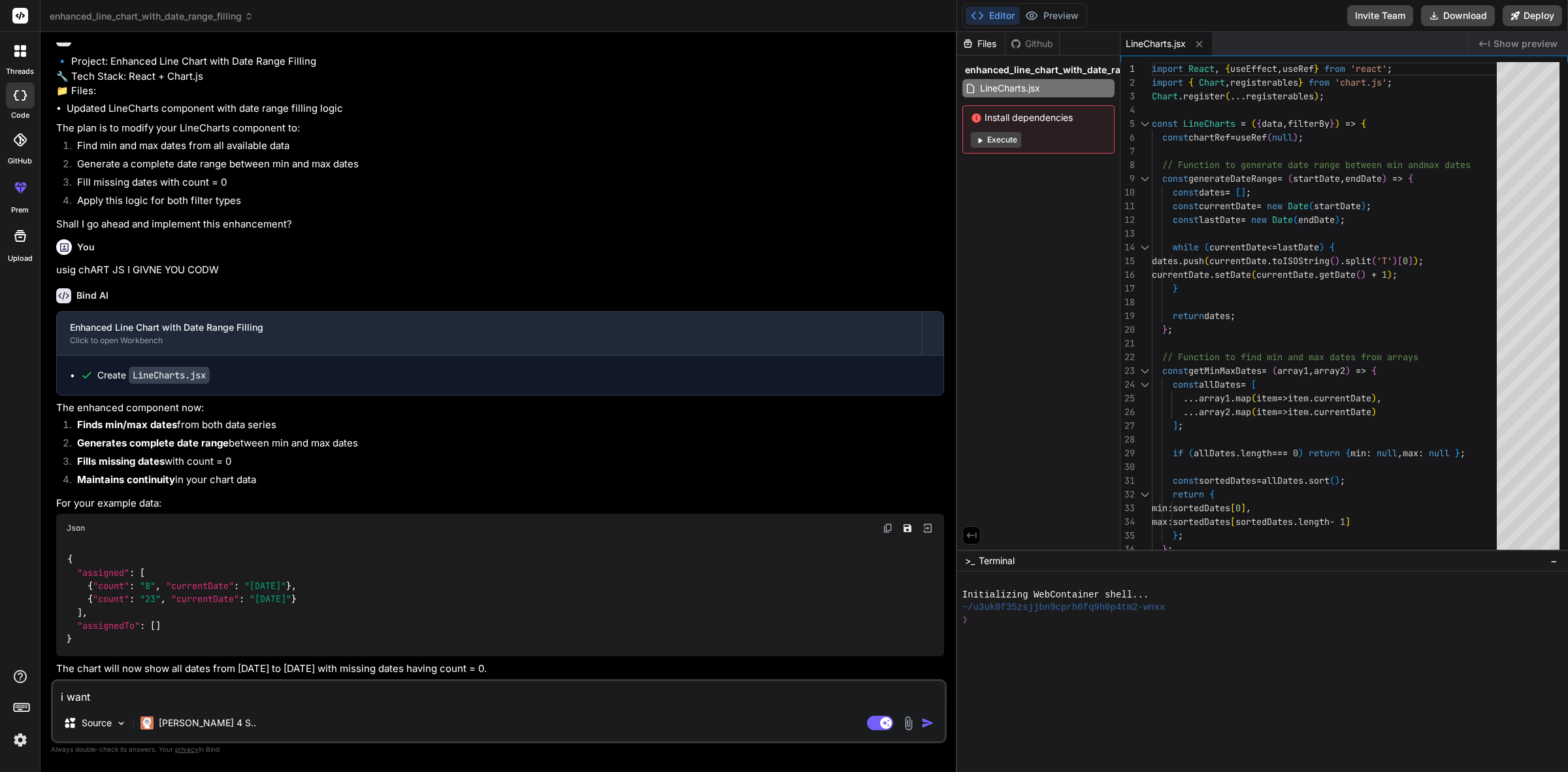
type textarea "x"
type textarea "i want t"
type textarea "x"
type textarea "i want to"
type textarea "x"
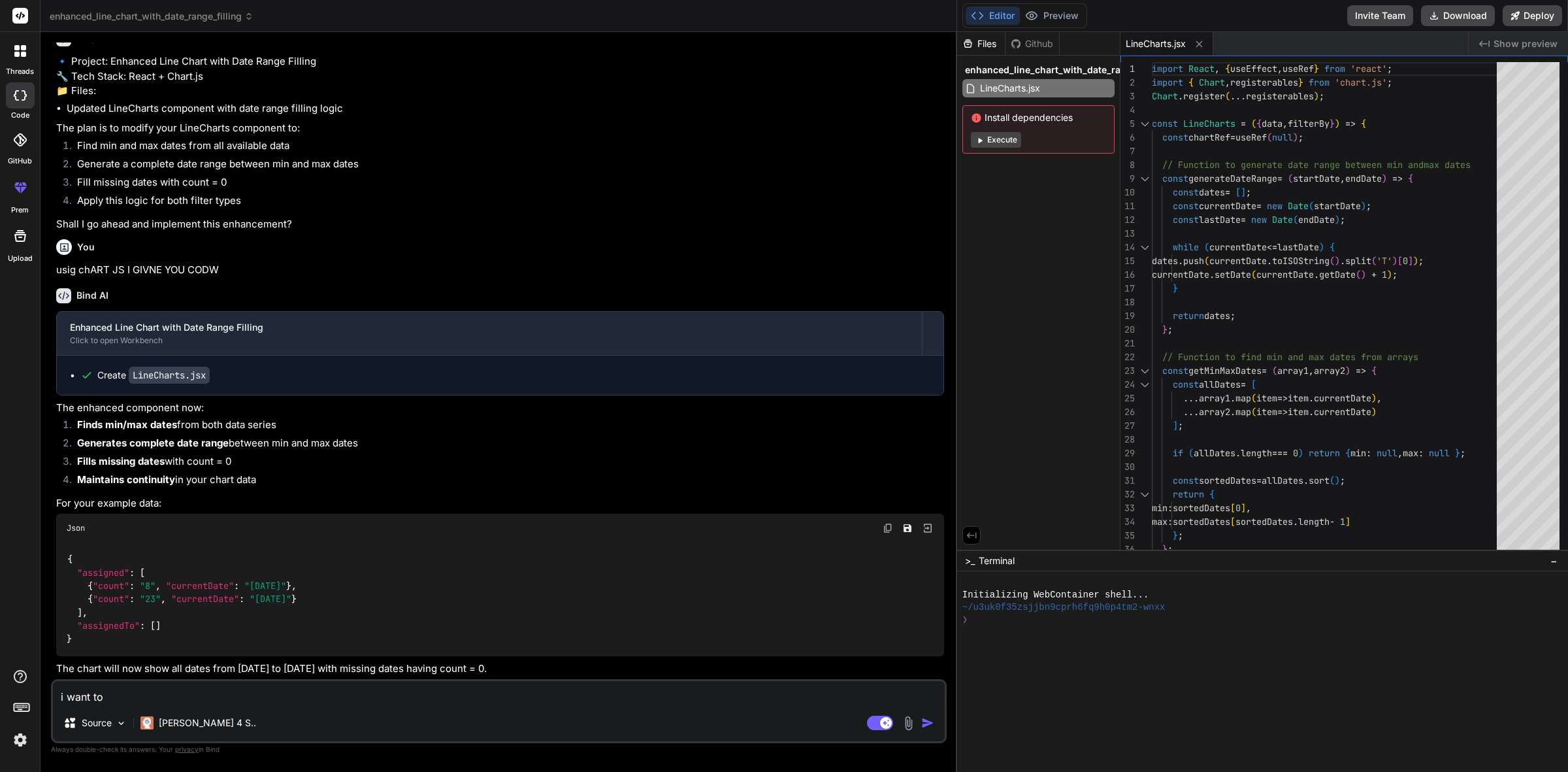
type textarea "i want to"
type textarea "x"
type textarea "i want to m"
type textarea "x"
type textarea "i want to mi"
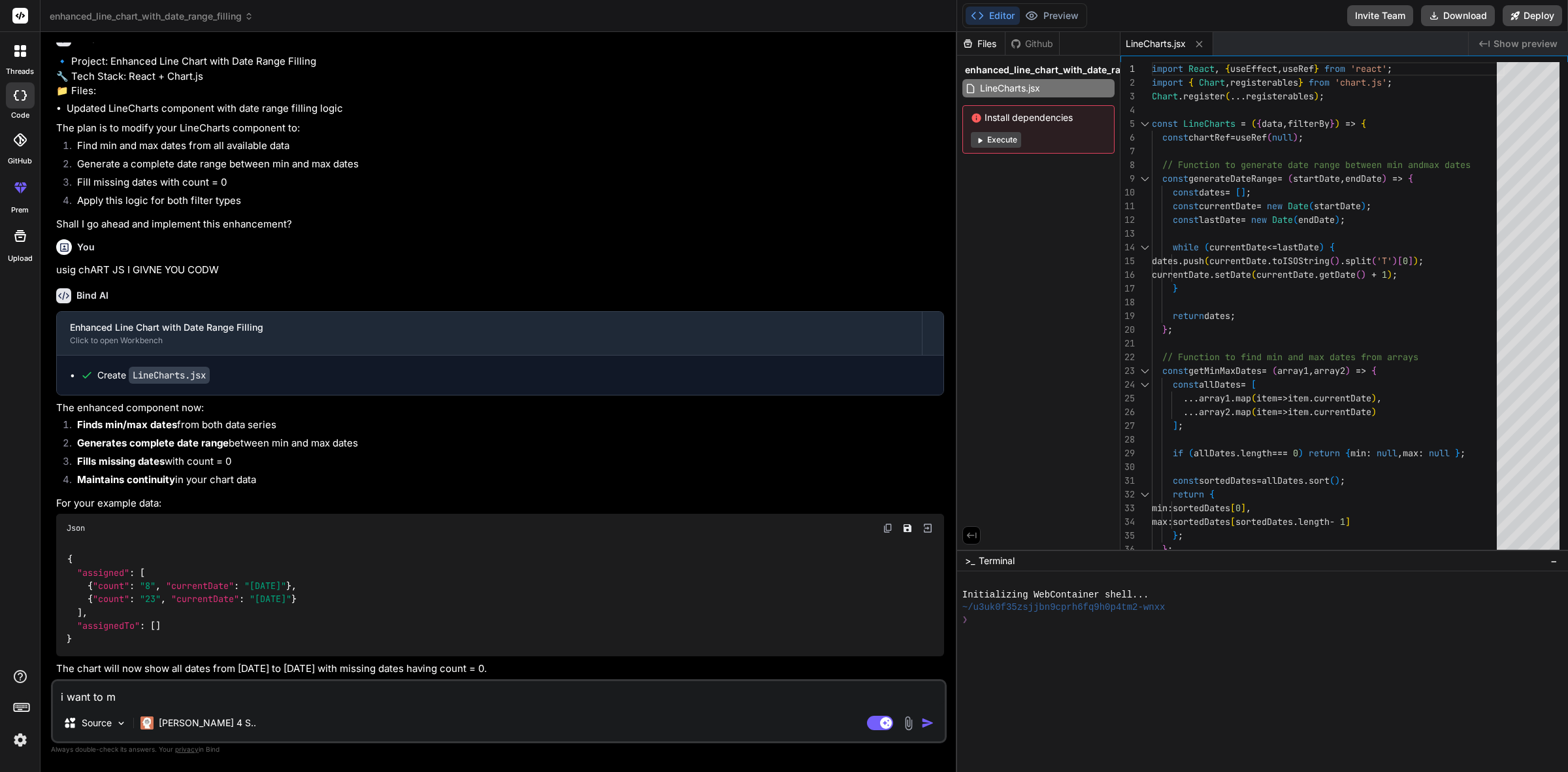
type textarea "x"
type textarea "i want to mis"
type textarea "x"
type textarea "i want to miss"
type textarea "x"
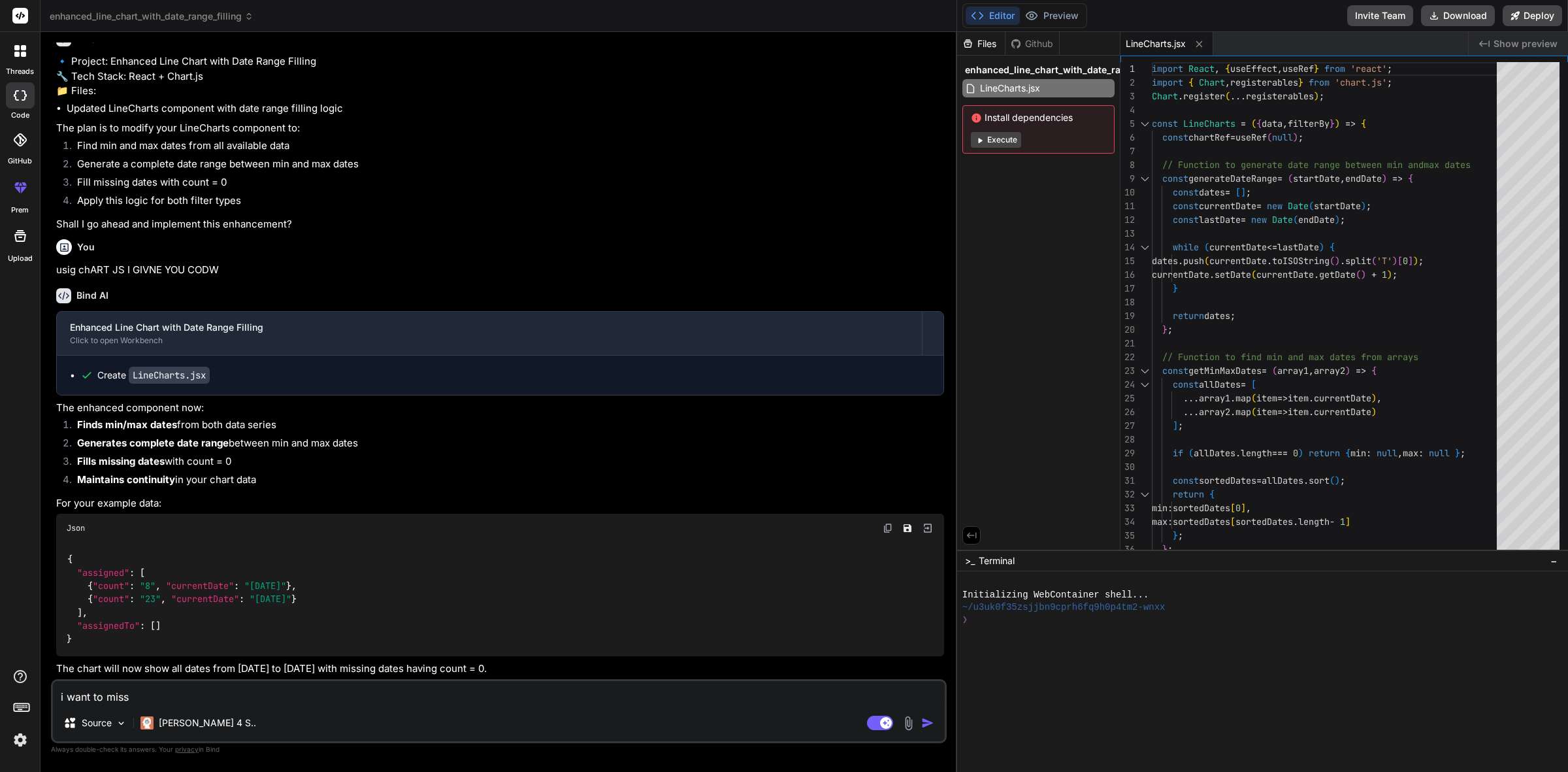
type textarea "i want to missi"
type textarea "x"
type textarea "i want to missin"
type textarea "x"
type textarea "i want to missing"
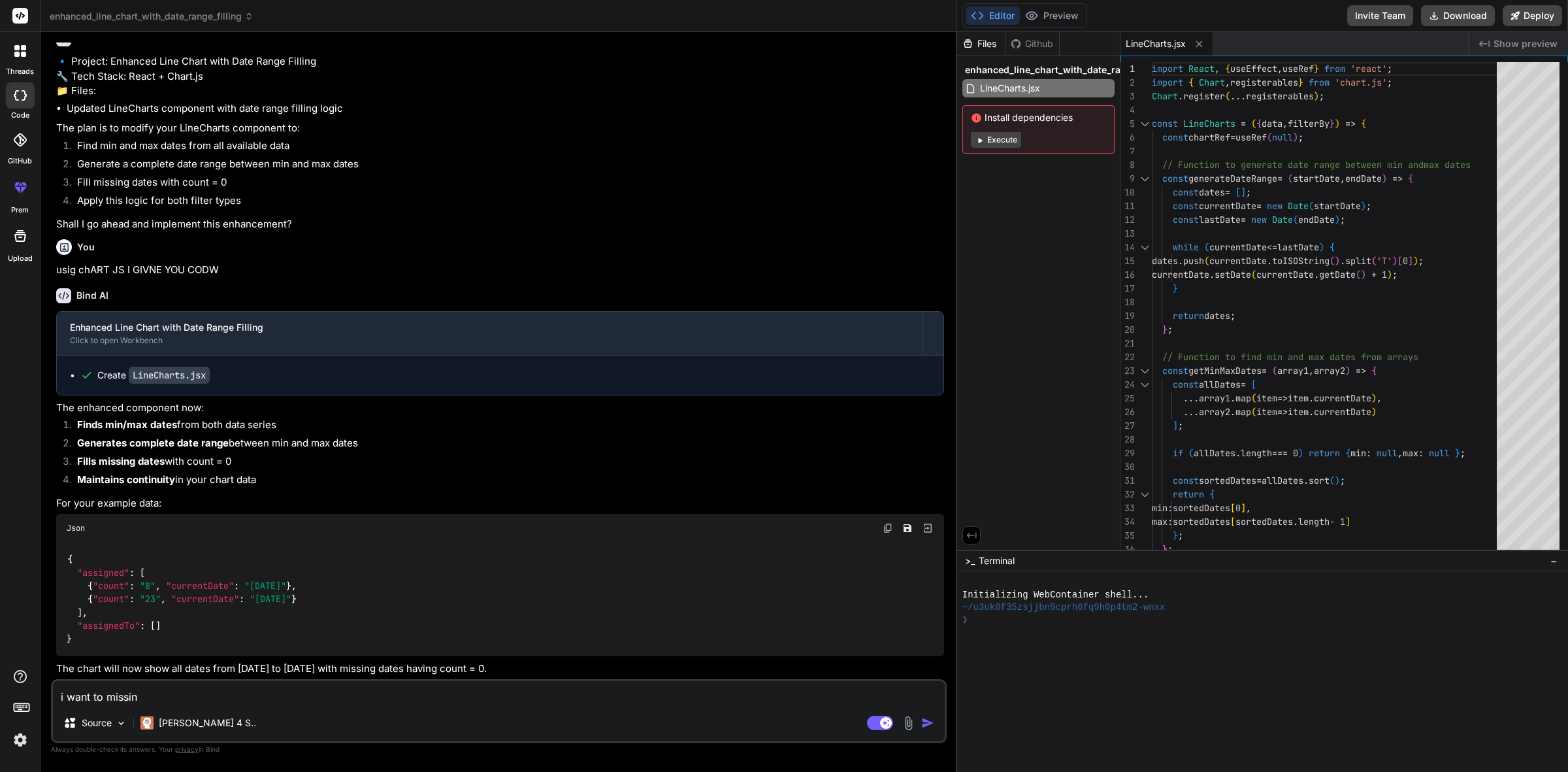
type textarea "x"
type textarea "i want to missing"
type textarea "x"
type textarea "i want to missing d"
type textarea "x"
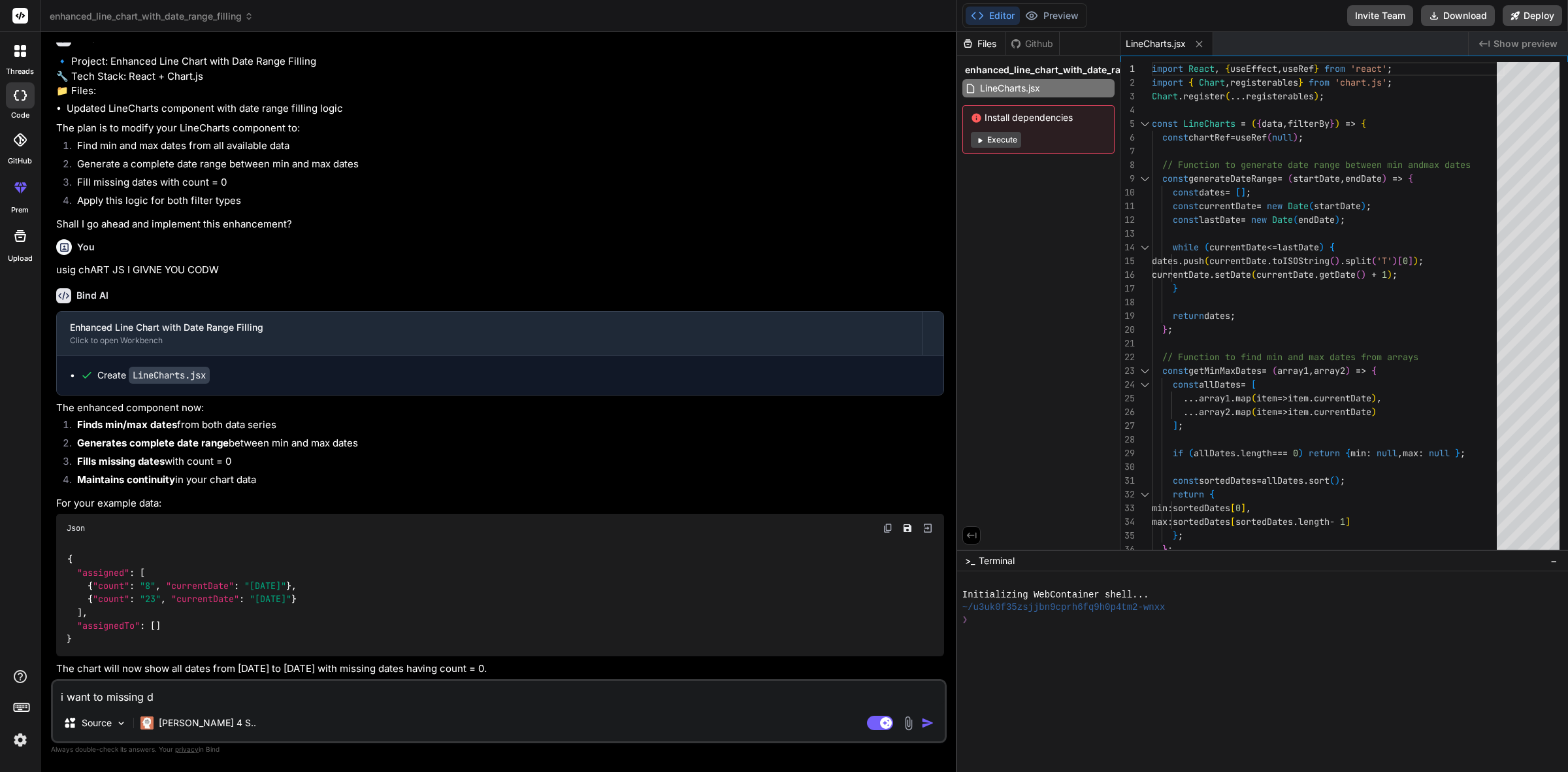
type textarea "i want to missing da"
type textarea "x"
type textarea "i want to missing dat"
type textarea "x"
type textarea "i want to missing date"
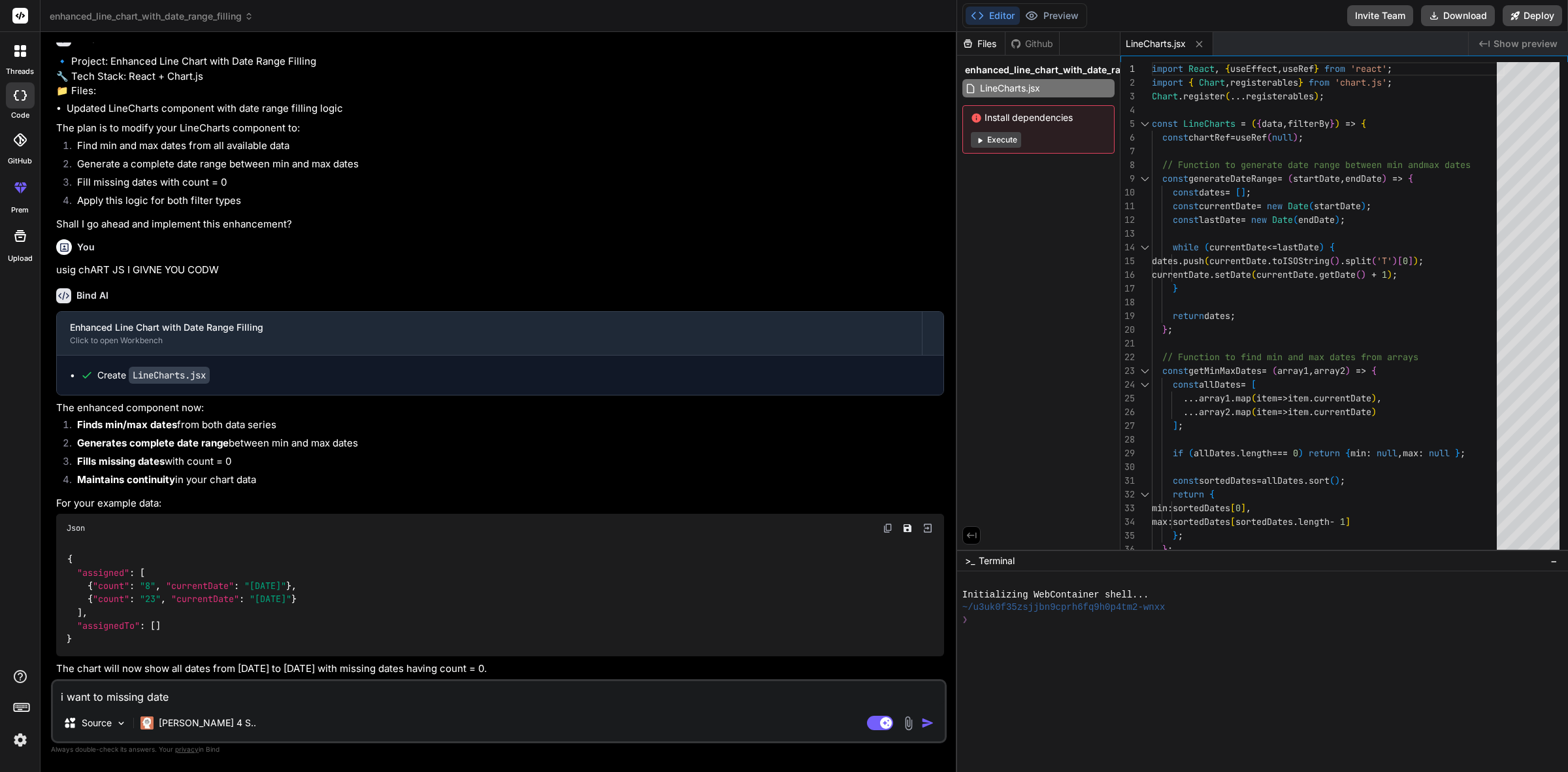
type textarea "x"
type textarea "i want to missing date"
type textarea "x"
drag, startPoint x: 252, startPoint y: 586, endPoint x: 307, endPoint y: 589, distance: 55.1
click at [286, 589] on span ""[DATE]"" at bounding box center [265, 586] width 42 height 12
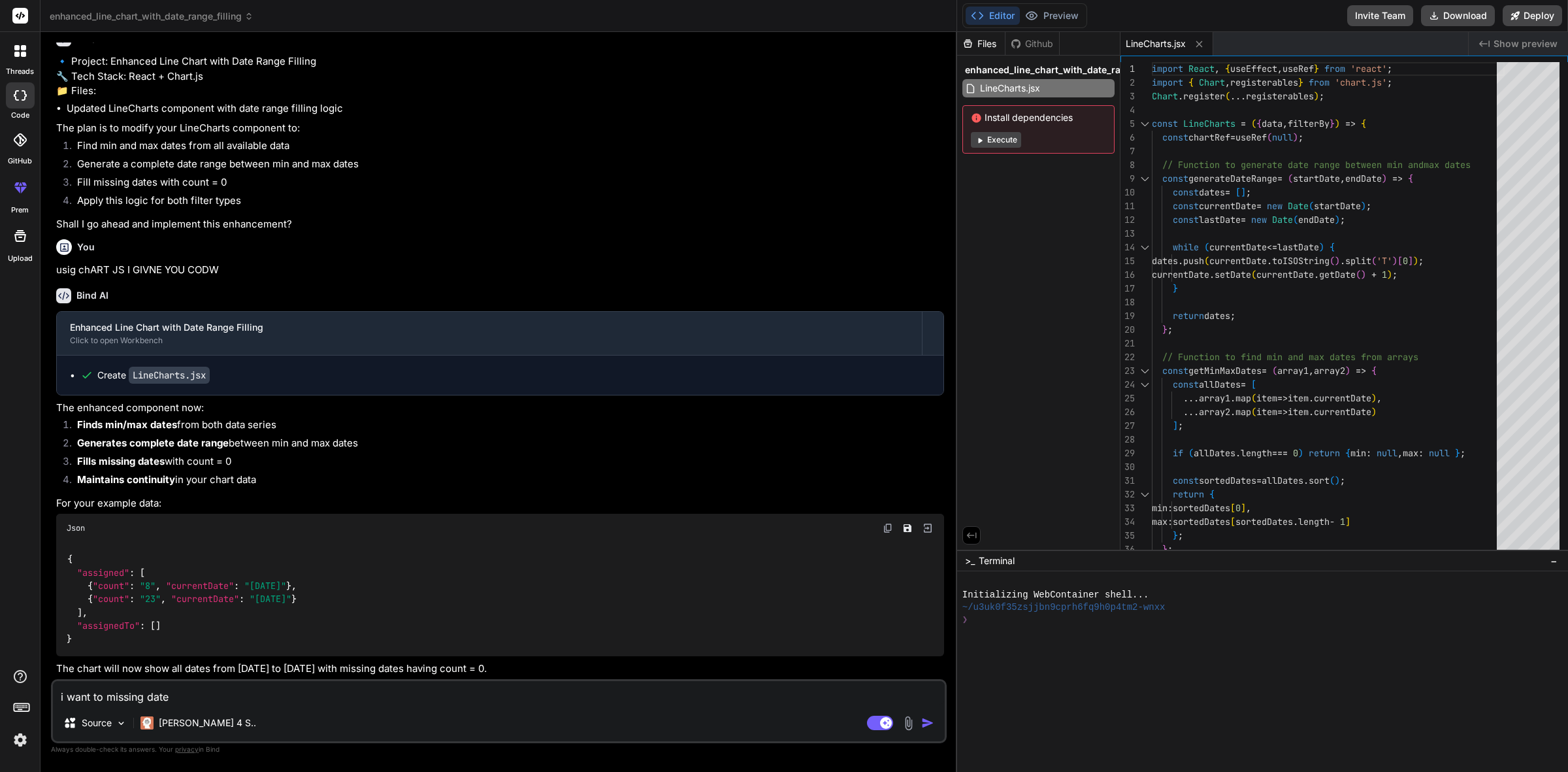
copy span "[DATE]"
click at [251, 690] on textarea "i want to missing date" at bounding box center [499, 693] width 892 height 24
paste textarea "[DATE]"
type textarea "i want to missing date [DATE]"
type textarea "x"
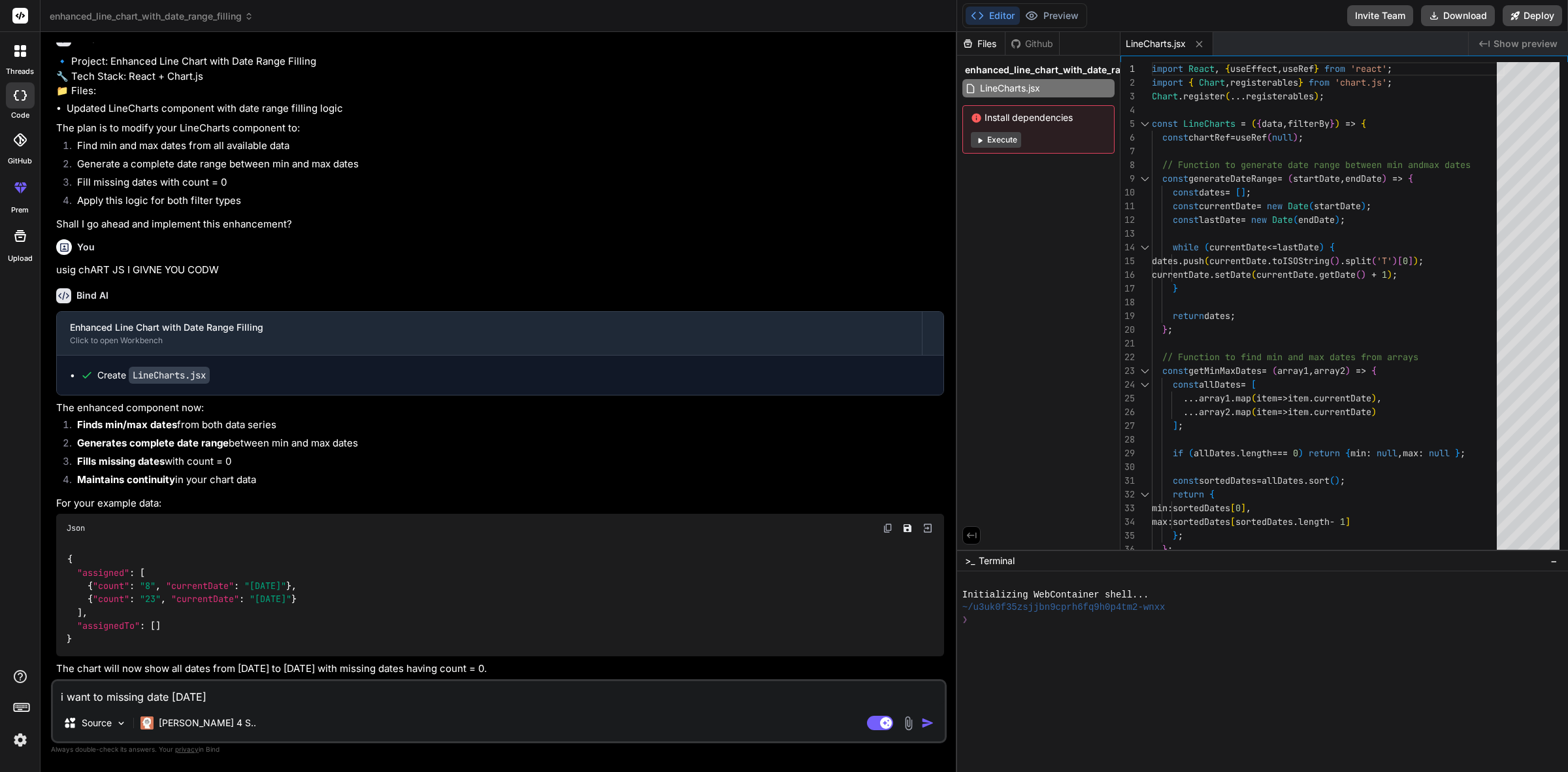
type textarea "i want to missing date [DATE]"
type textarea "x"
type textarea "i want to missing date [DATE]"
type textarea "x"
type textarea "i want to missing date [DATE],"
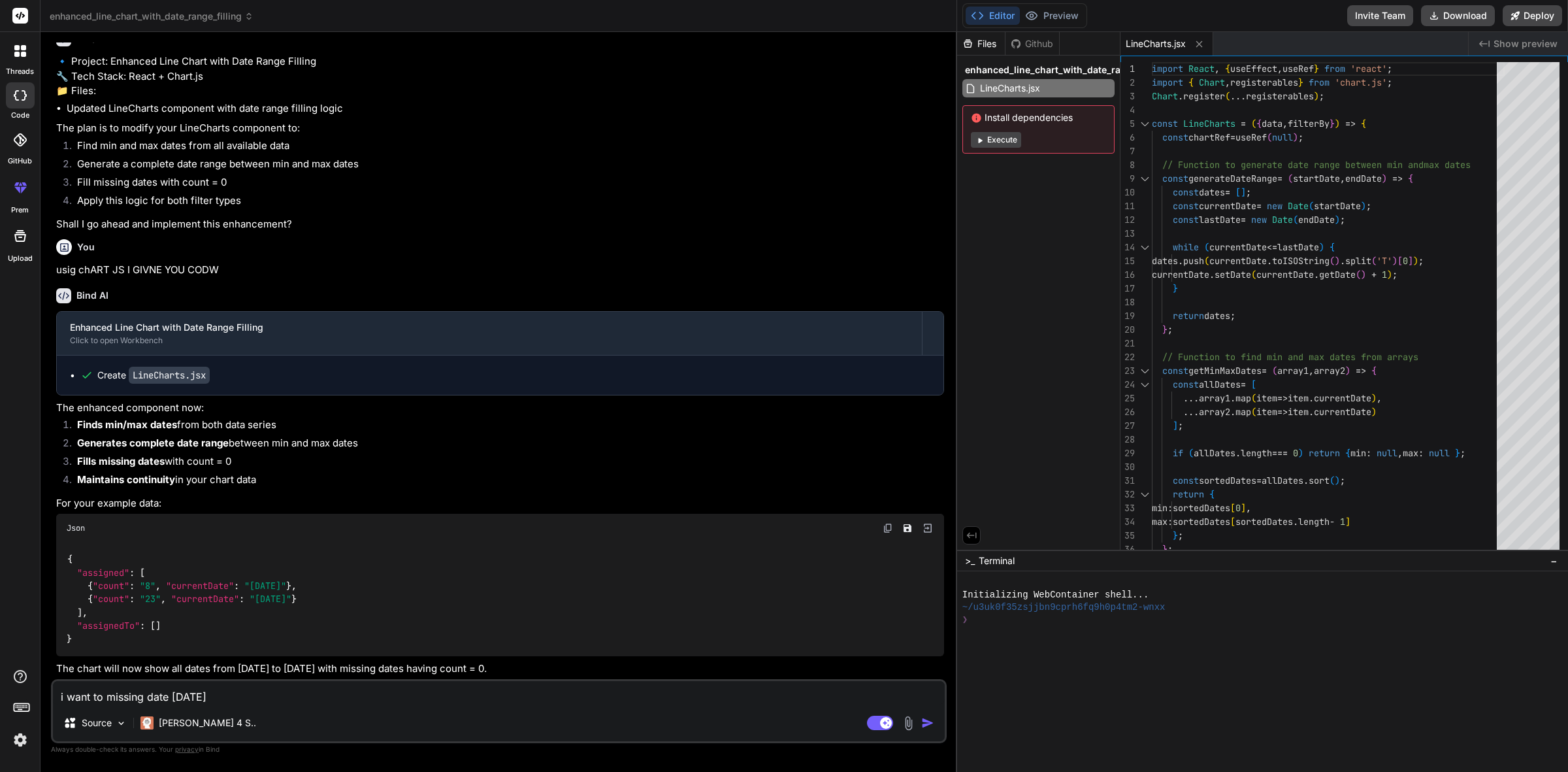
type textarea "x"
type textarea "i want to missing date [DATE],"
type textarea "x"
paste textarea "[DATE]"
type textarea "i want to missing date [DATE], [DATE]"
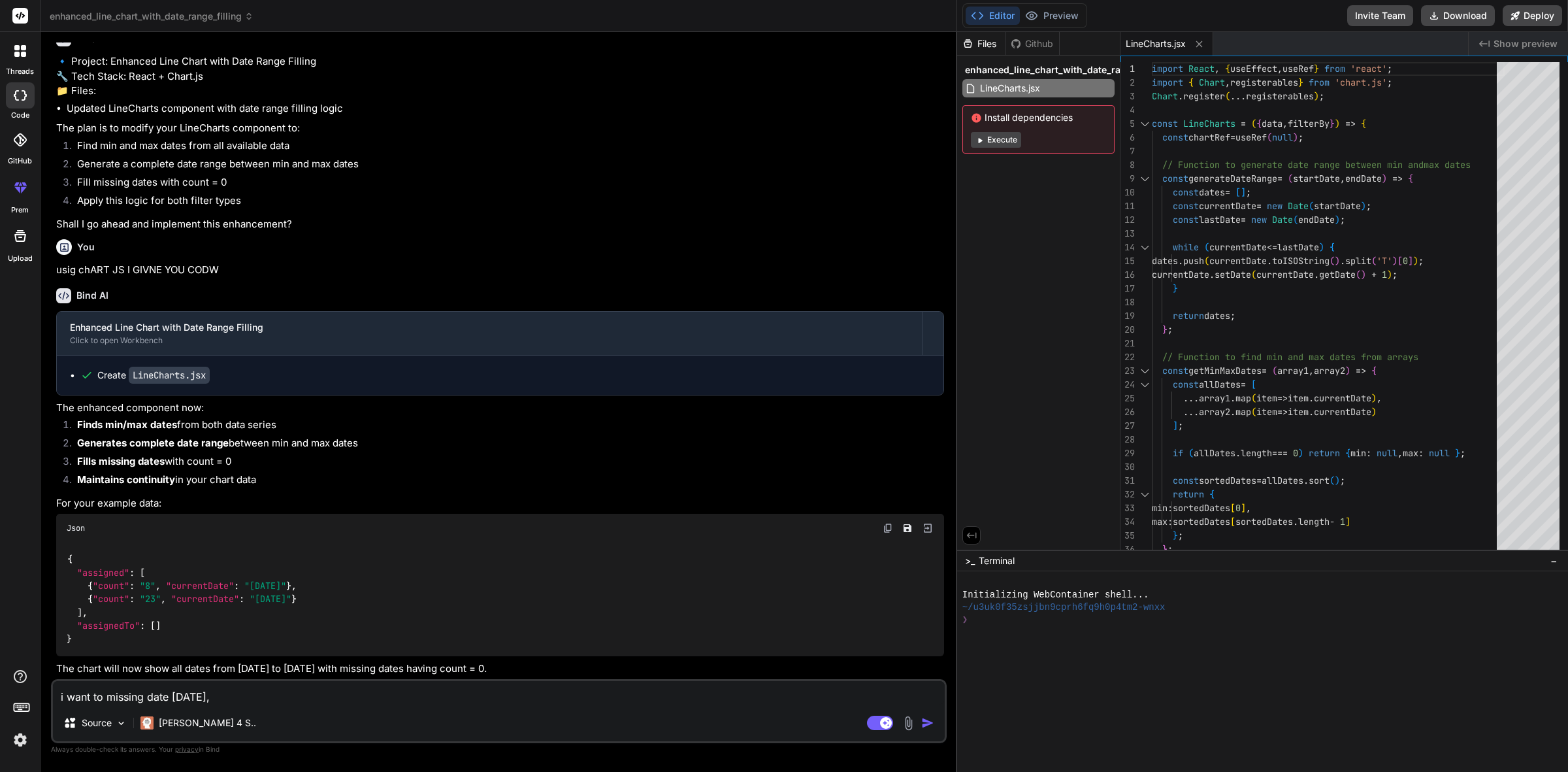
type textarea "x"
type textarea "i want to missing date [DATE], [DATE]"
type textarea "x"
type textarea "i want to missing date [DATE], [DATE]"
type textarea "x"
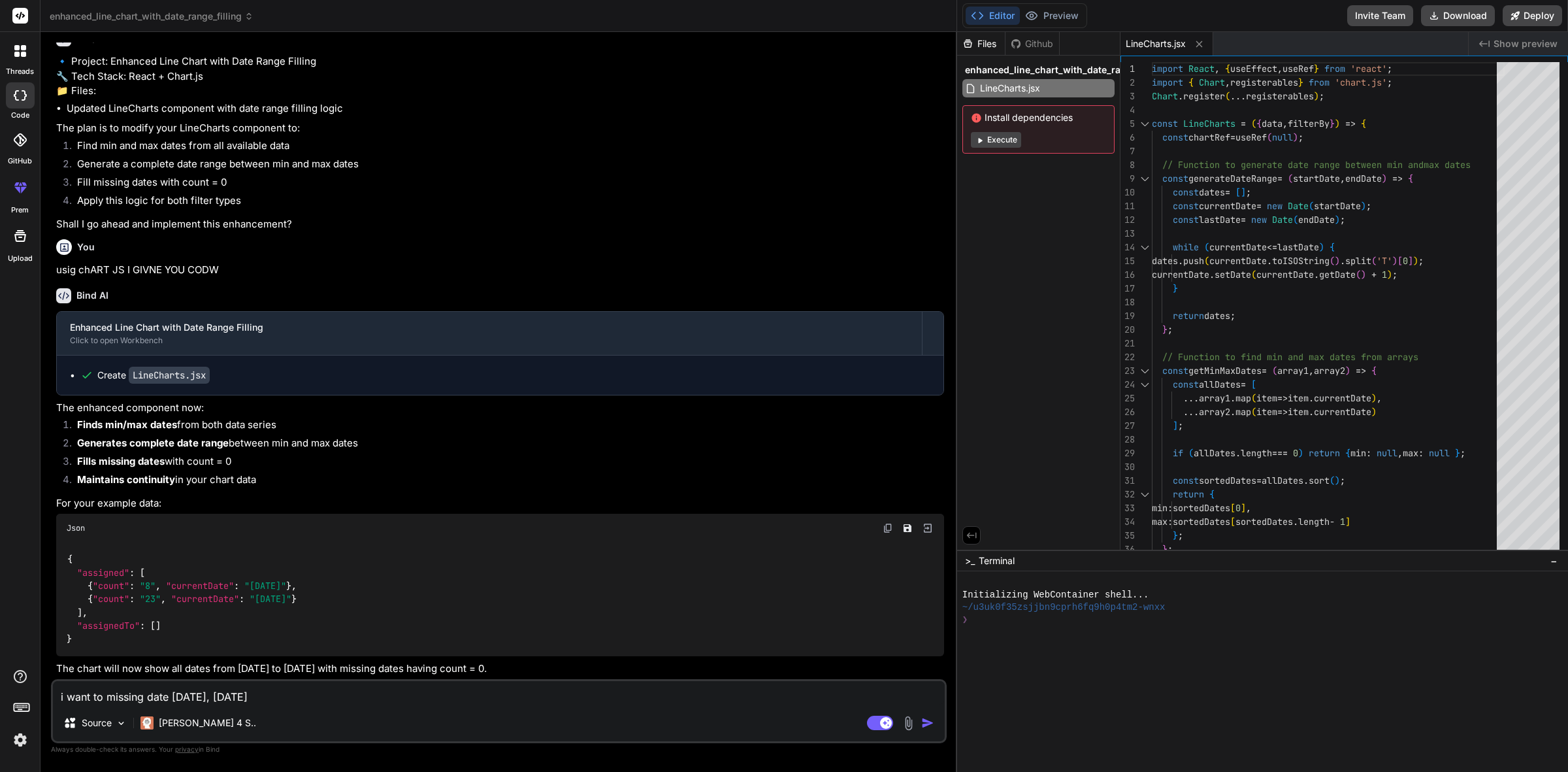
type textarea "i want to missing date [DATE], [DATE],"
type textarea "x"
type textarea "i want to missing date [DATE], [DATE],"
type textarea "x"
type textarea "i want to missing date [DATE], [DATE], t"
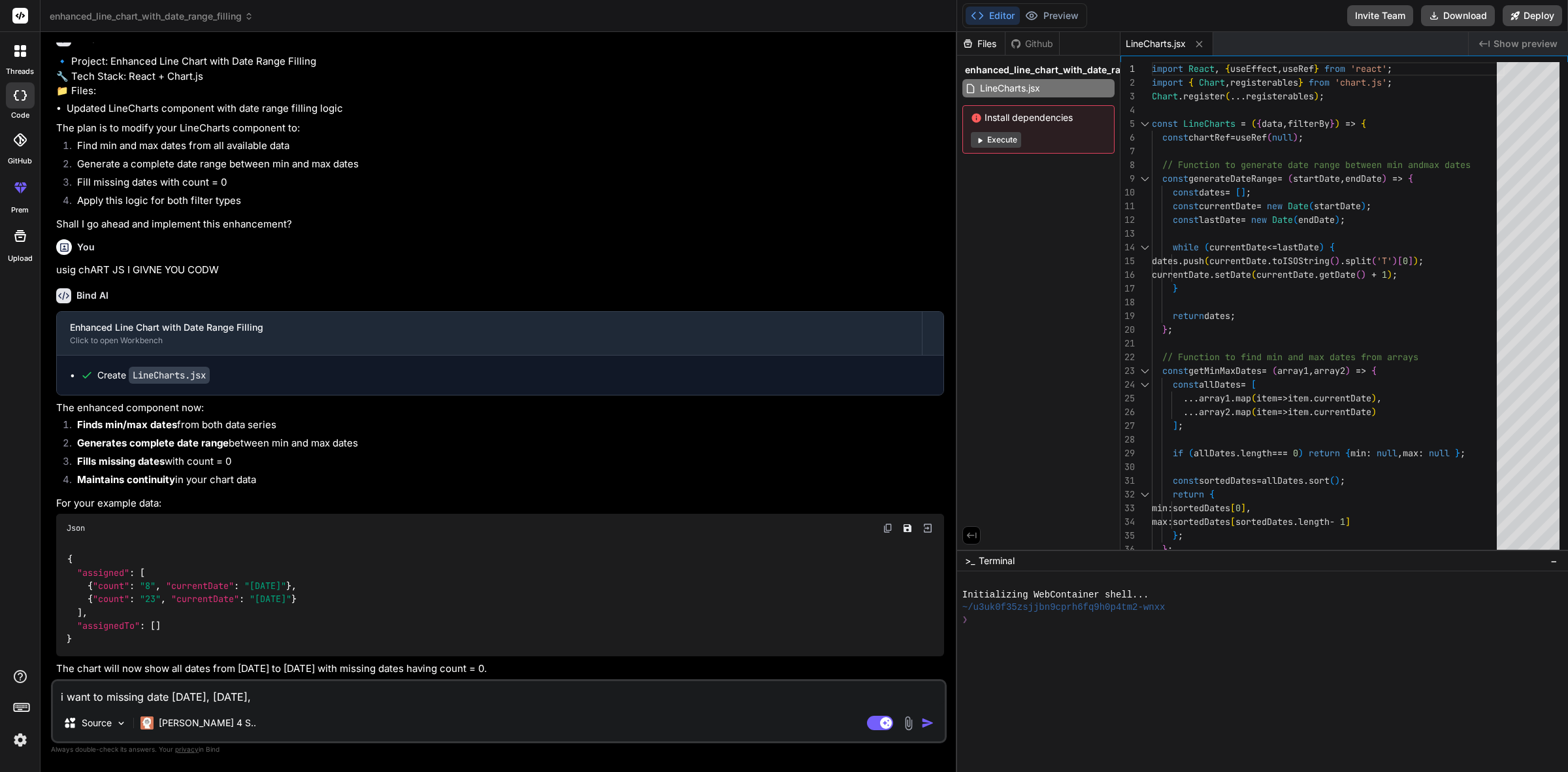
type textarea "x"
type textarea "i want to missing date [DATE], [DATE], to"
type textarea "x"
type textarea "i want to missing date [DATE], [DATE], to"
type textarea "x"
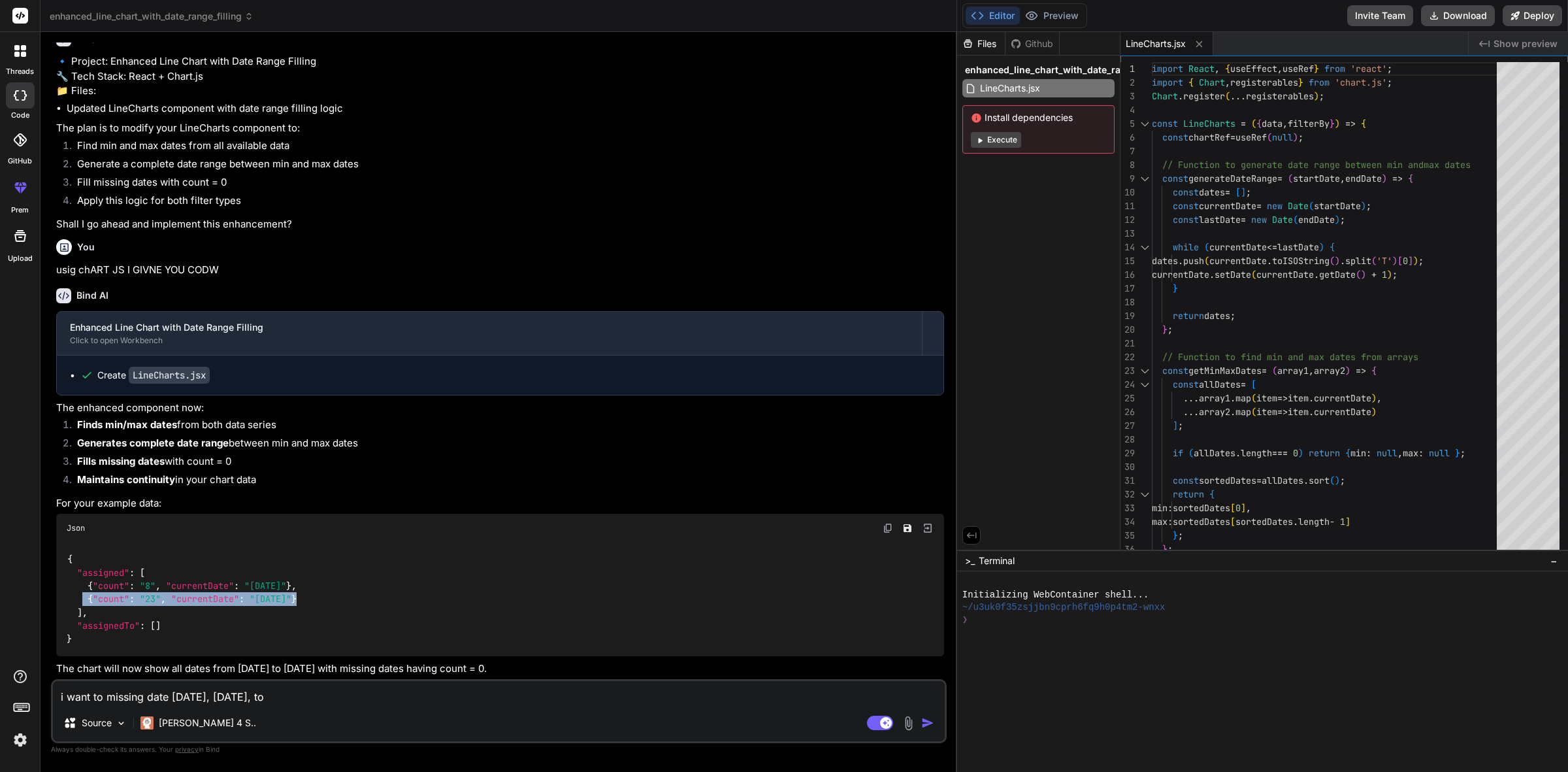
drag, startPoint x: 80, startPoint y: 598, endPoint x: 354, endPoint y: 598, distance: 274.0
click at [354, 598] on div "{ "assigned" : [ { "count" : "8" , "currentDate" : "[DATE]" } , { "count" : "23…" at bounding box center [500, 600] width 888 height 115
copy code "{ "count" : "23" , "currentDate" : "[DATE]" }"
click at [340, 690] on textarea "i want to missing date [DATE], [DATE], to" at bounding box center [499, 693] width 892 height 24
type textarea "i want to missing date [DATE], [DATE], to"
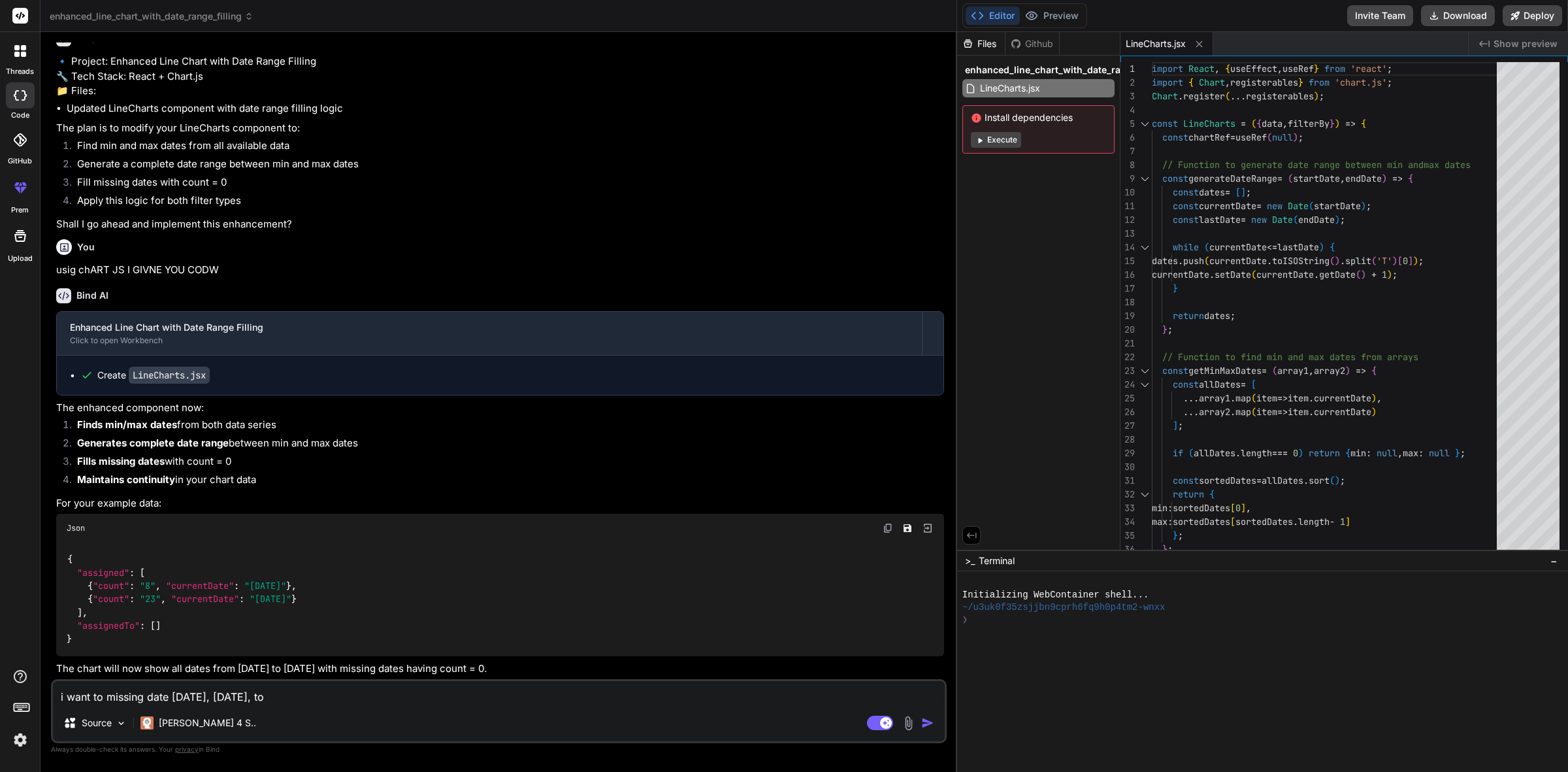
type textarea "x"
paste textarea "{"count": "23", "currentDate": "[DATE]"}"
type textarea "i want to missing date [DATE], [DATE], to {"count": "23", "currentDate": "[DATE…"
type textarea "x"
click at [566, 700] on textarea "i want to missing date [DATE], [DATE], to {"count": "23", "currentDate": "[DATE…" at bounding box center [499, 693] width 892 height 24
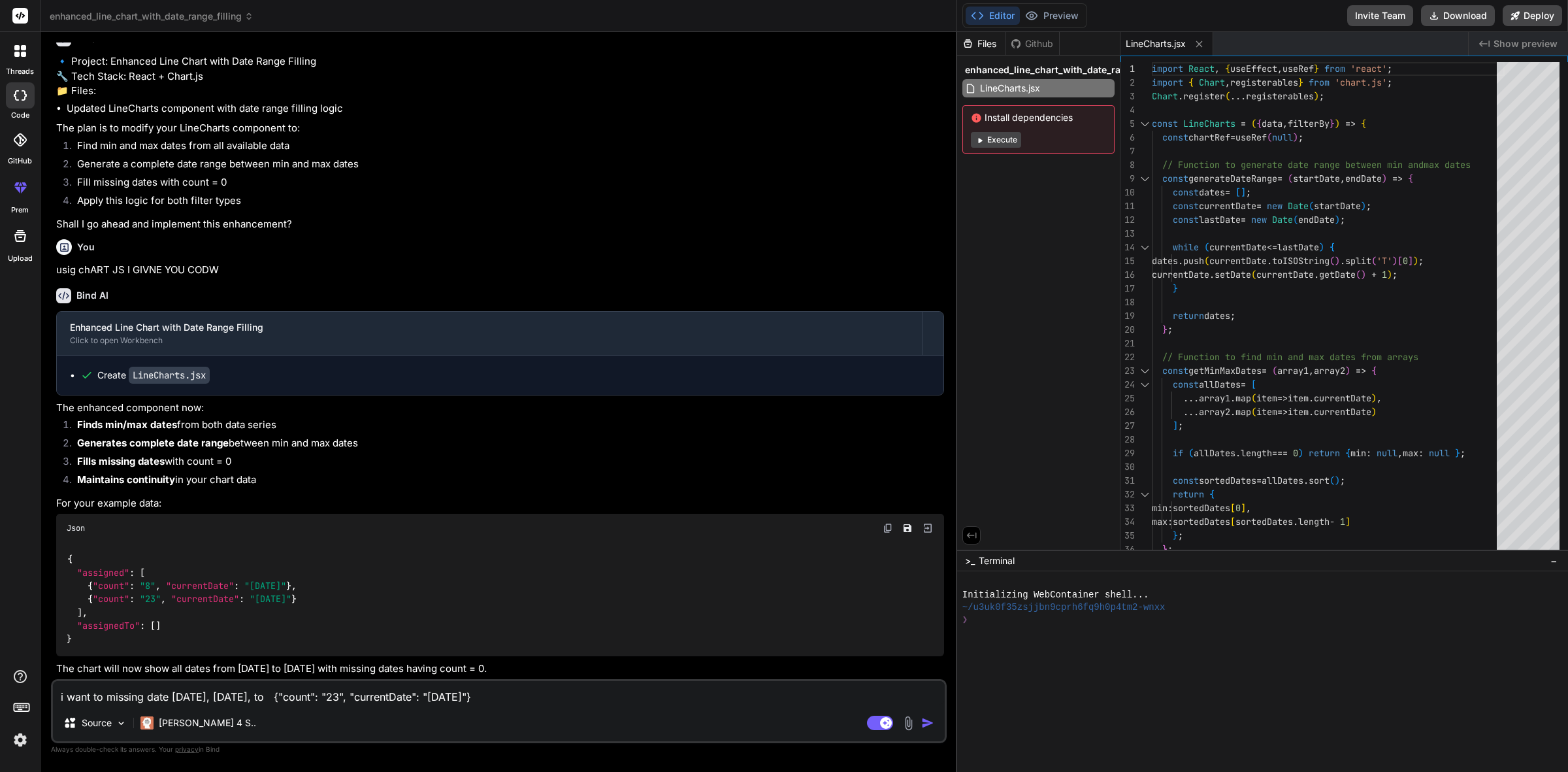
type textarea "i want to missing date [DATE], [DATE], to {"count": "23", "currentDate": "[DATE…"
type textarea "x"
type textarea "i want to missing date [DATE], [DATE], to {"count": "23", "currentDate": "[DATE…"
type textarea "x"
type textarea "i want to missing date [DATE], [DATE], to {"count": "23", "currentDate": "[DATE…"
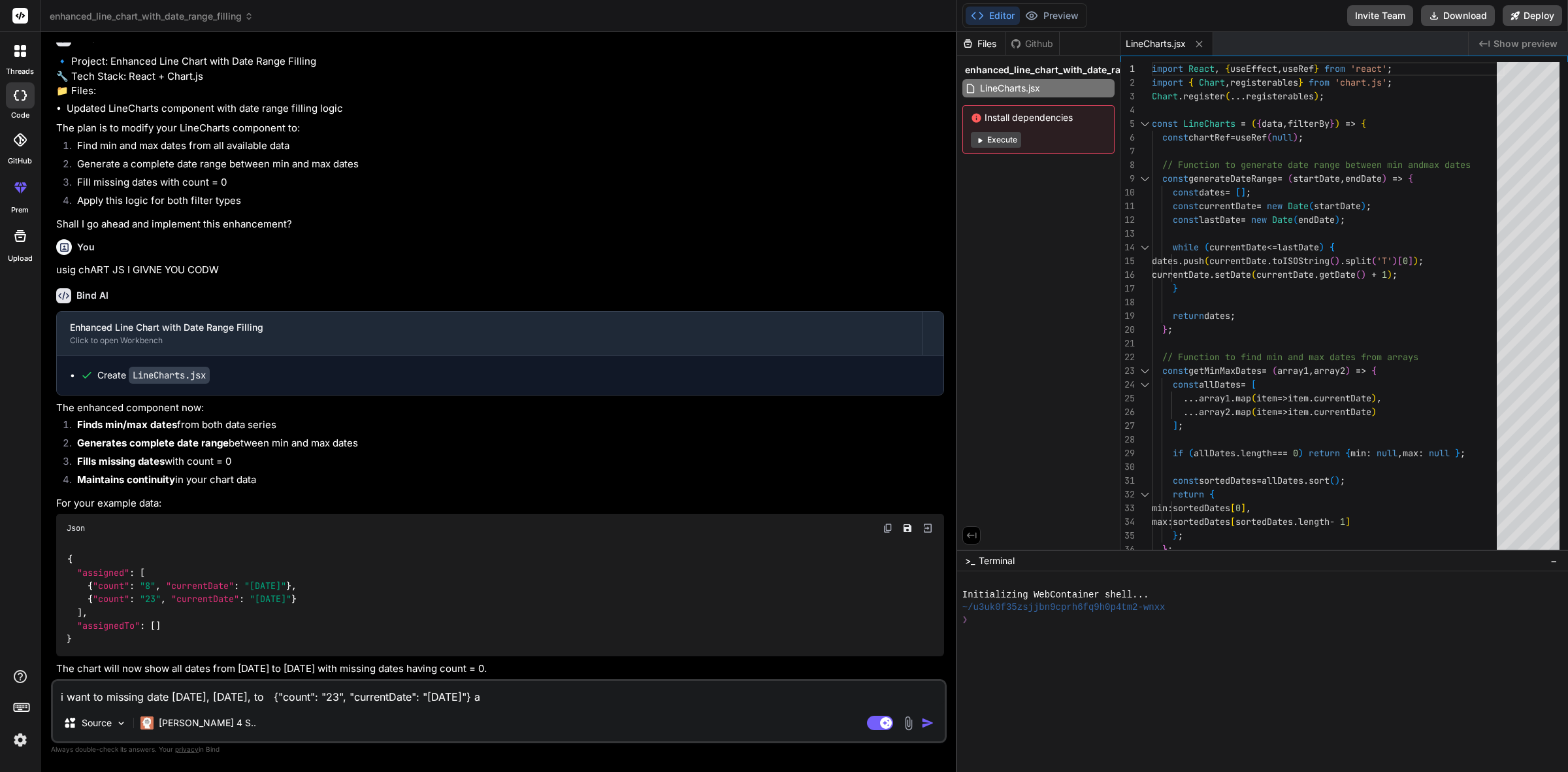
type textarea "x"
type textarea "i want to missing date [DATE], [DATE], to {"count": "23", "currentDate": "[DATE…"
type textarea "x"
type textarea "i want to missing date [DATE], [DATE], to {"count": "23", "currentDate": "[DATE…"
type textarea "x"
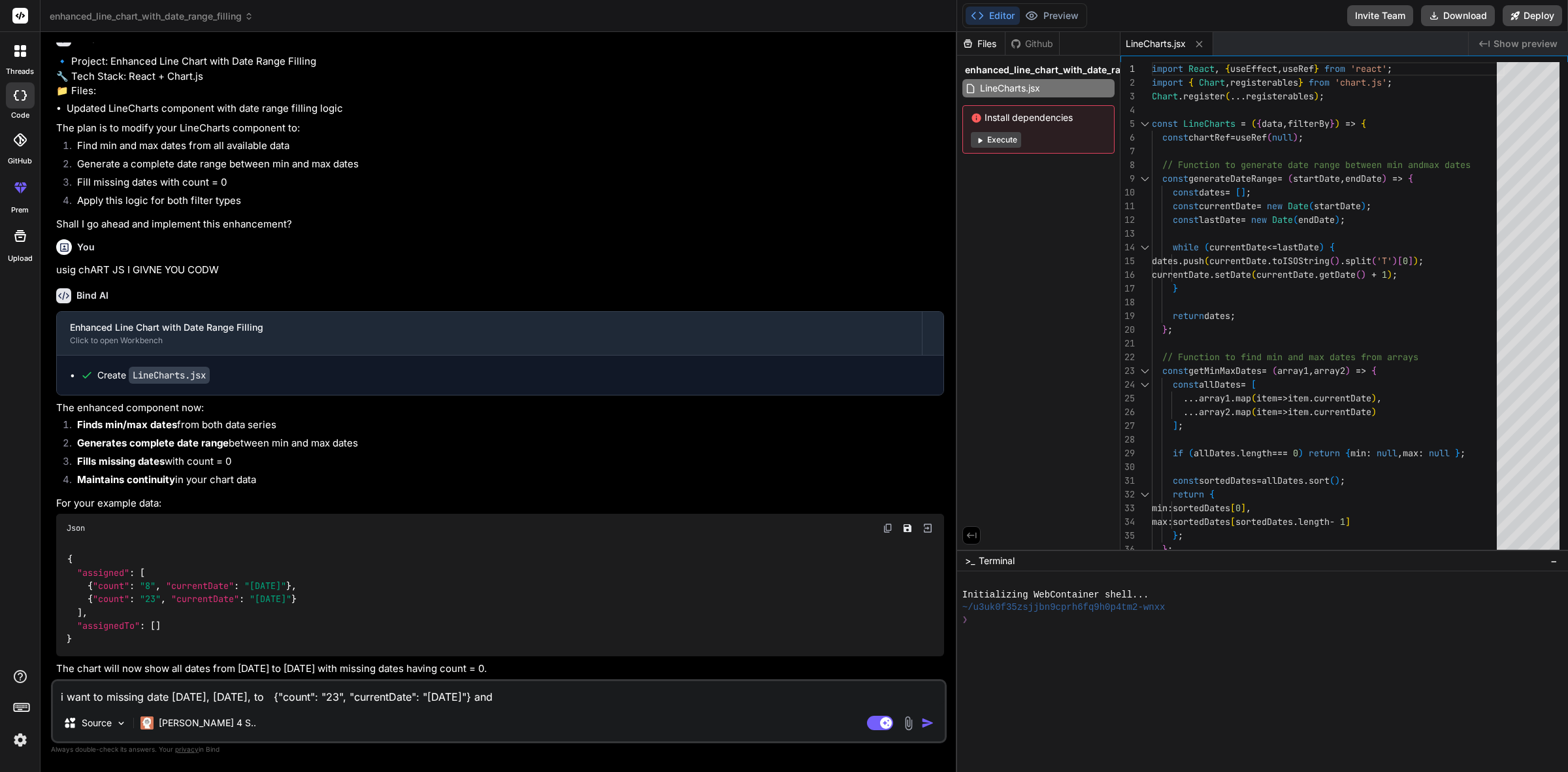
type textarea "i want to missing date [DATE], [DATE], to {"count": "23", "currentDate": "[DATE…"
type textarea "x"
type textarea "i want to missing date [DATE], [DATE], to {"count": "23", "currentDate": "[DATE…"
type textarea "x"
type textarea "i want to missing date [DATE], [DATE], to {"count": "23", "currentDate": "[DATE…"
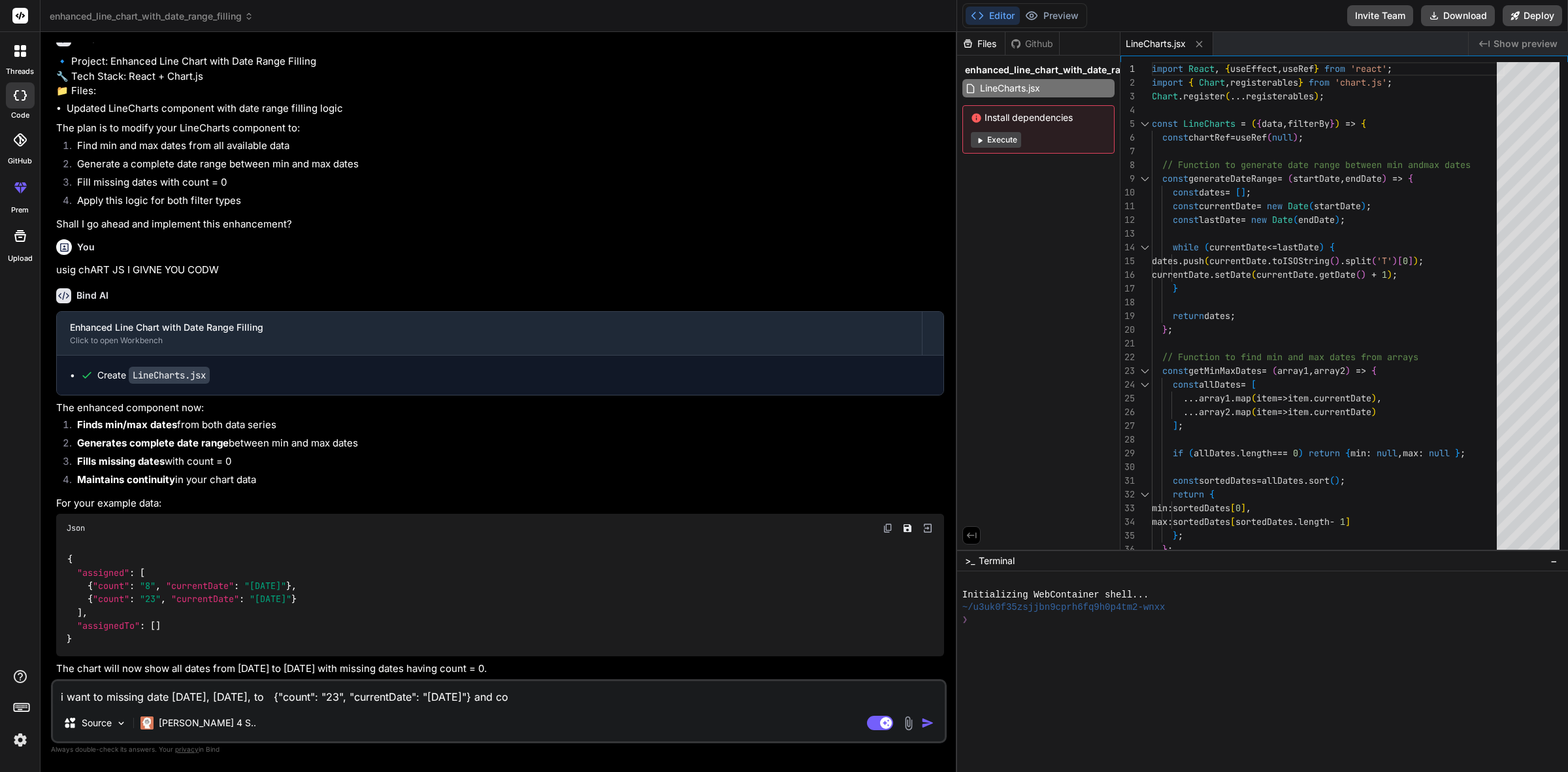
type textarea "x"
type textarea "i want to missing date [DATE], [DATE], to {"count": "23", "currentDate": "[DATE…"
type textarea "x"
type textarea "i want to missing date [DATE], [DATE], to {"count": "23", "currentDate": "[DATE…"
type textarea "x"
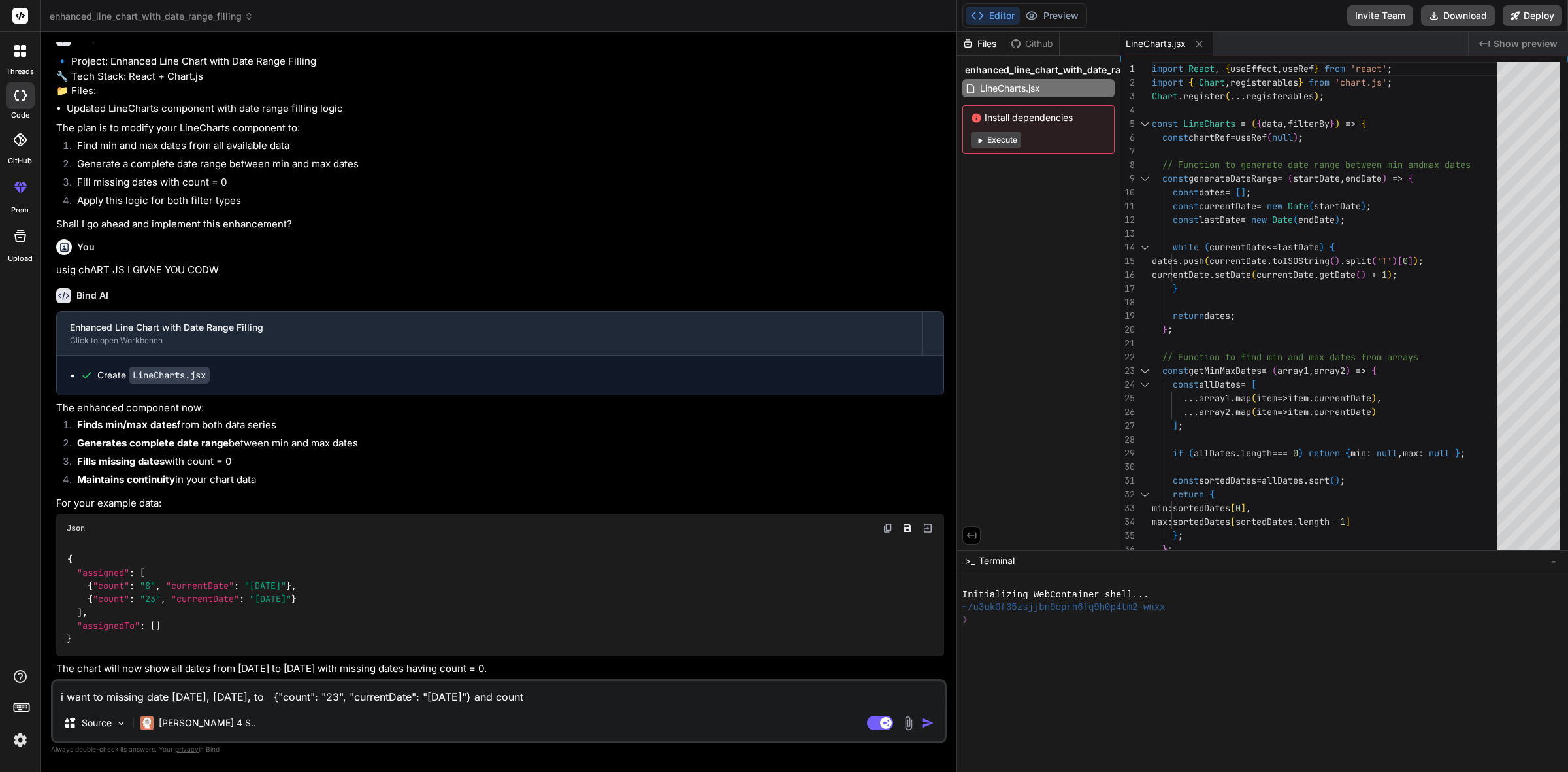
type textarea "i want to missing date [DATE], [DATE], to {"count": "23", "currentDate": "[DATE…"
type textarea "x"
type textarea "i want to missing date [DATE], [DATE], to {"count": "23", "currentDate": "[DATE…"
type textarea "x"
type textarea "i want to missing date [DATE], [DATE], to {"count": "23", "currentDate": "[DATE…"
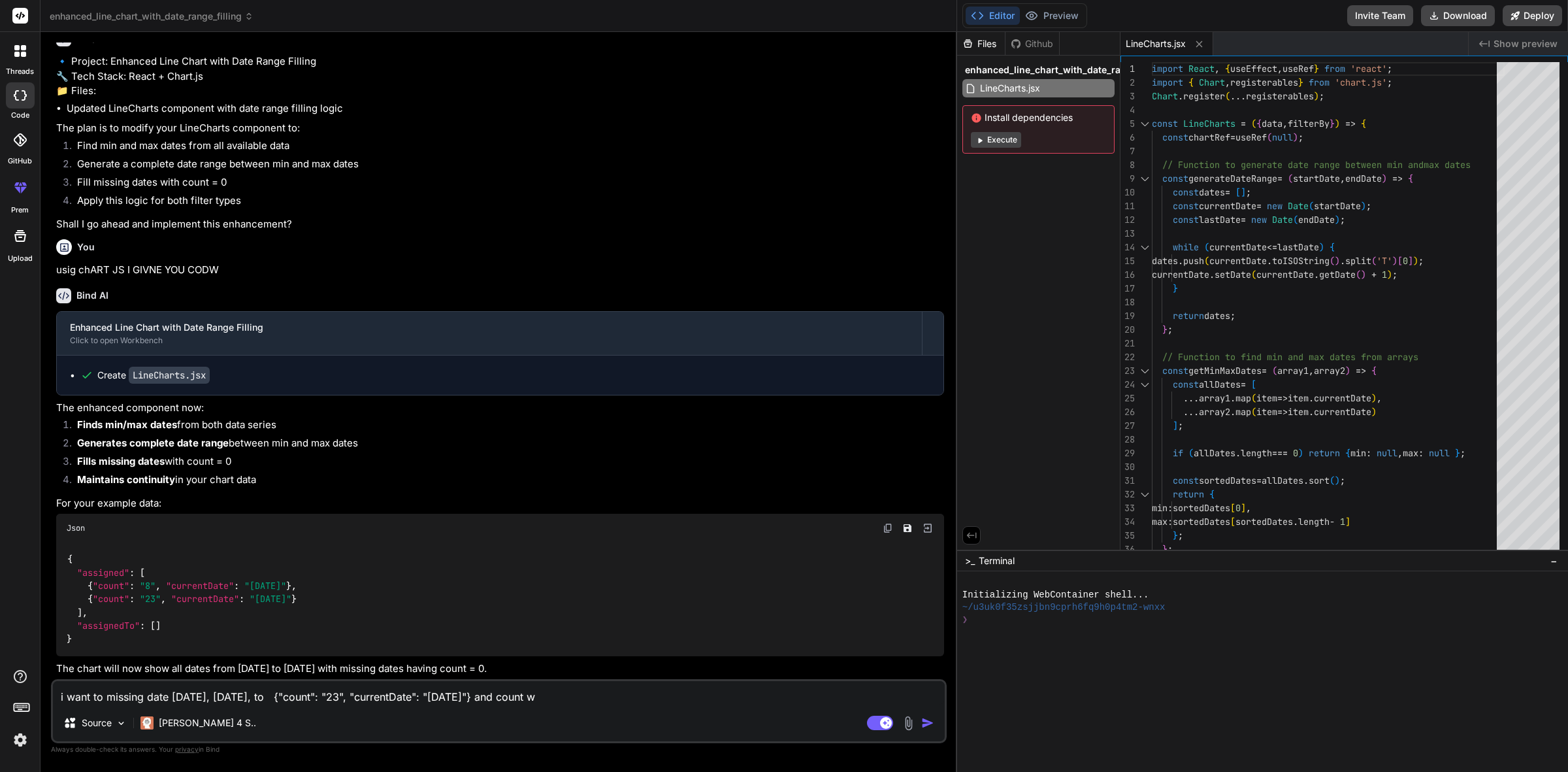
type textarea "x"
type textarea "i want to missing date [DATE], [DATE], to {"count": "23", "currentDate": "[DATE…"
type textarea "x"
type textarea "i want to missing date [DATE], [DATE], to {"count": "23", "currentDate": "[DATE…"
type textarea "x"
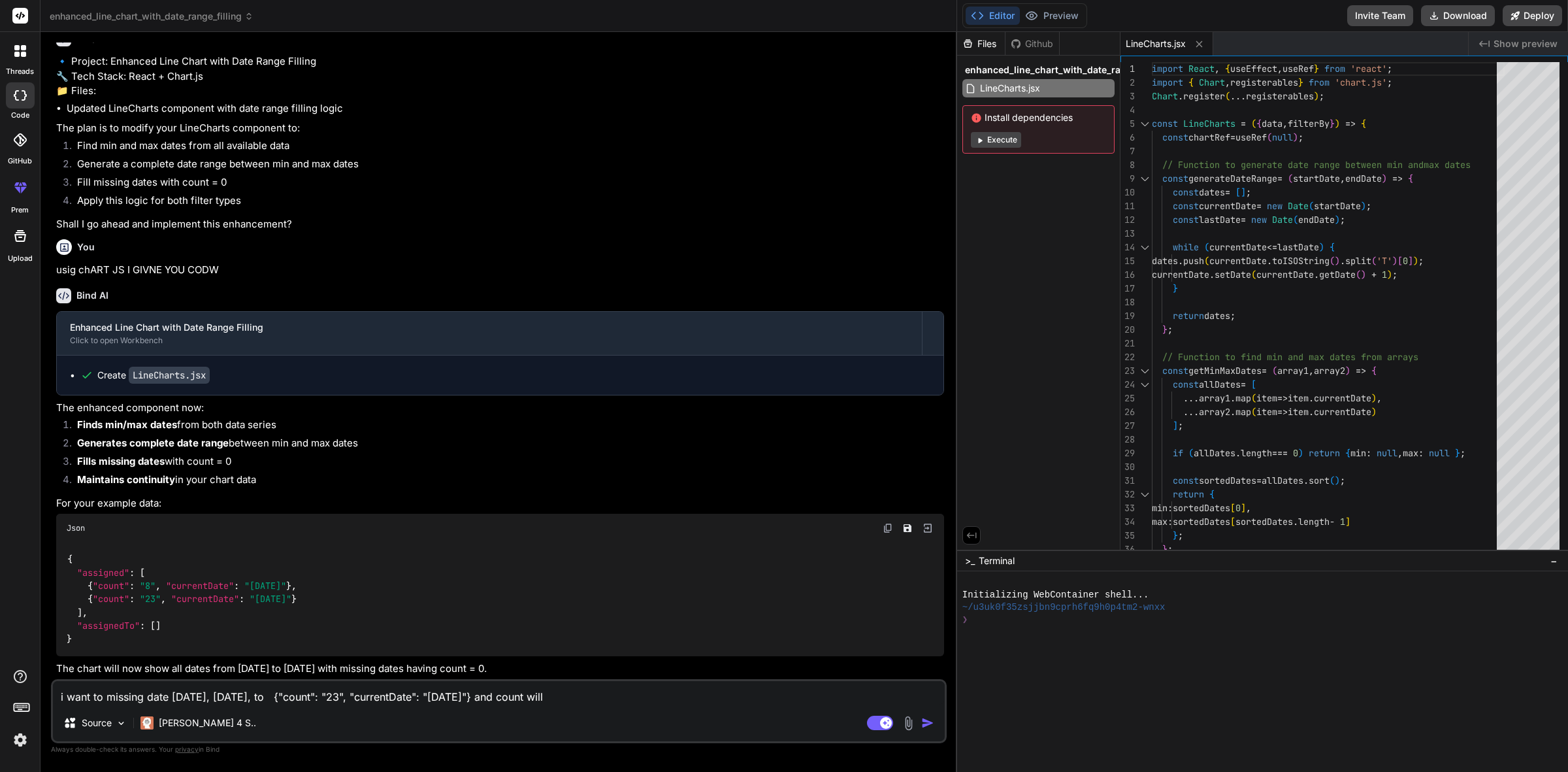
type textarea "i want to missing date [DATE], [DATE], to {"count": "23", "currentDate": "[DATE…"
type textarea "x"
type textarea "i want to missing date [DATE], [DATE], to {"count": "23", "currentDate": "[DATE…"
type textarea "x"
type textarea "i want to missing date [DATE], [DATE], to {"count": "23", "currentDate": "[DATE…"
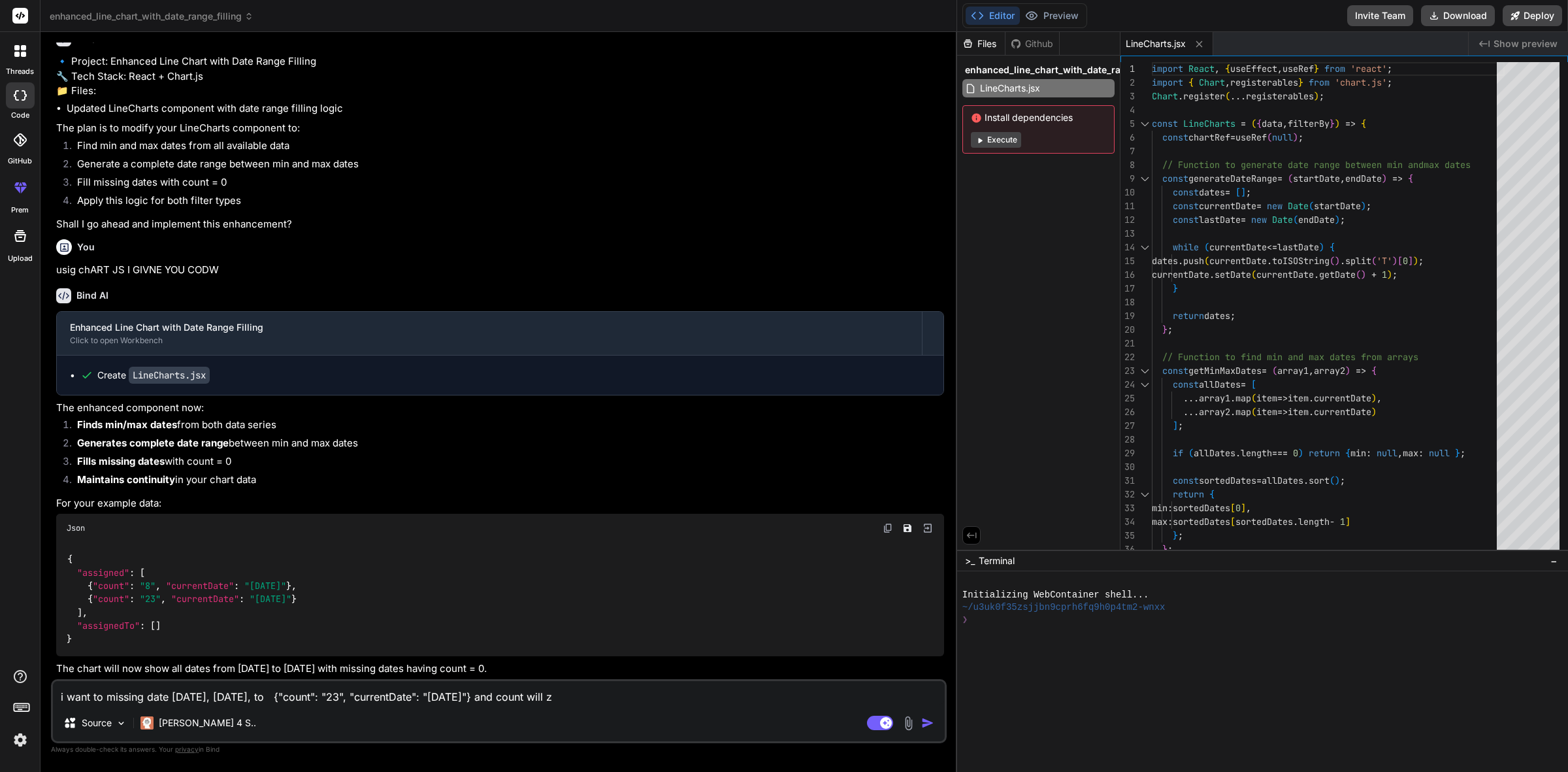
type textarea "x"
type textarea "i want to missing date [DATE], [DATE], to {"count": "23", "currentDate": "[DATE…"
type textarea "x"
type textarea "i want to missing date [DATE], [DATE], to {"count": "23", "currentDate": "[DATE…"
type textarea "x"
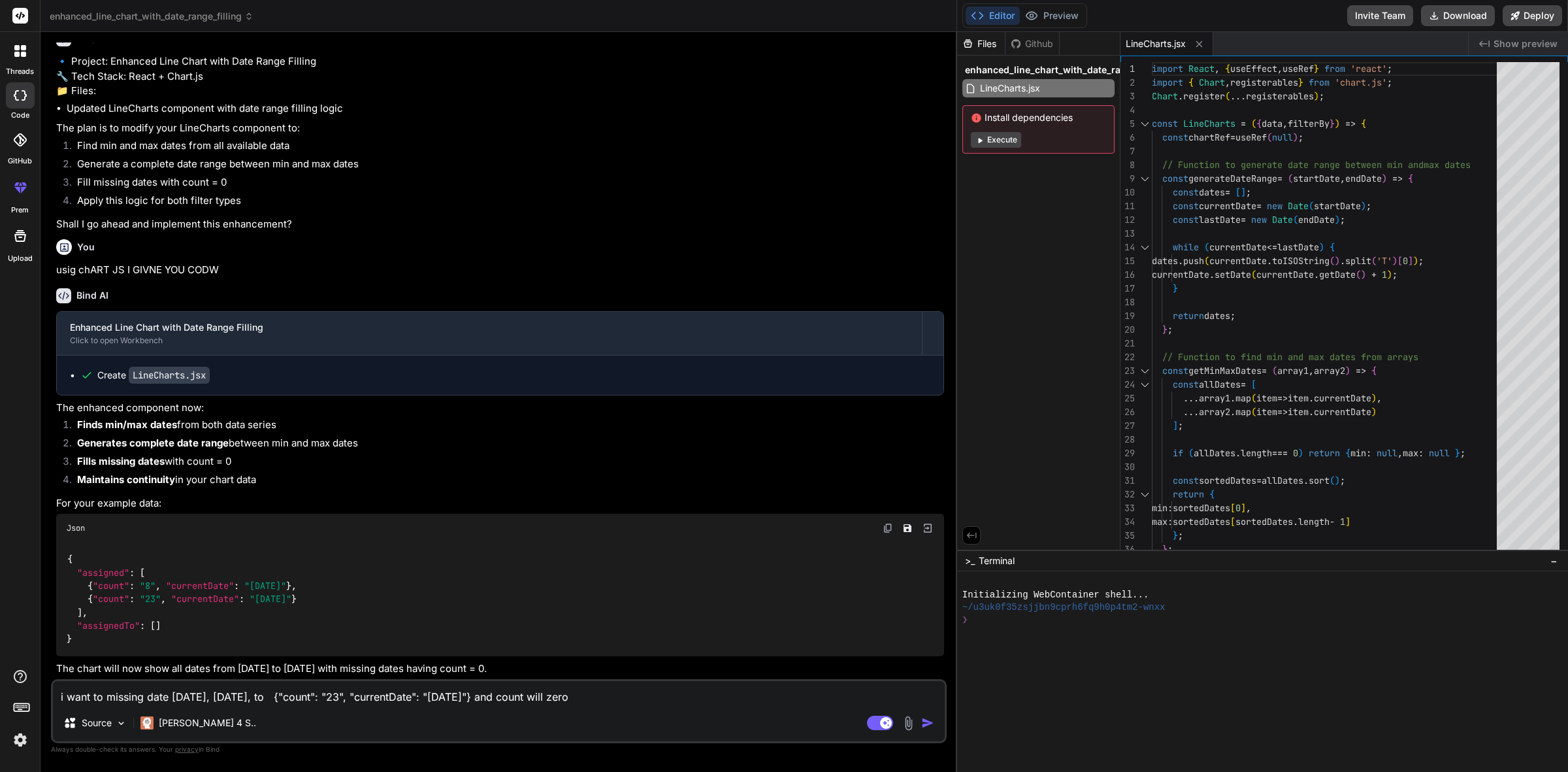
type textarea "i want to missing date [DATE], [DATE], to {"count": "23", "currentDate": "[DATE…"
type textarea "x"
type textarea "i want to missing date [DATE], [DATE], to {"count": "23", "currentDate": "[DATE…"
type textarea "x"
type textarea "i want to missing date [DATE], [DATE], to {"count": "23", "currentDate": "[DATE…"
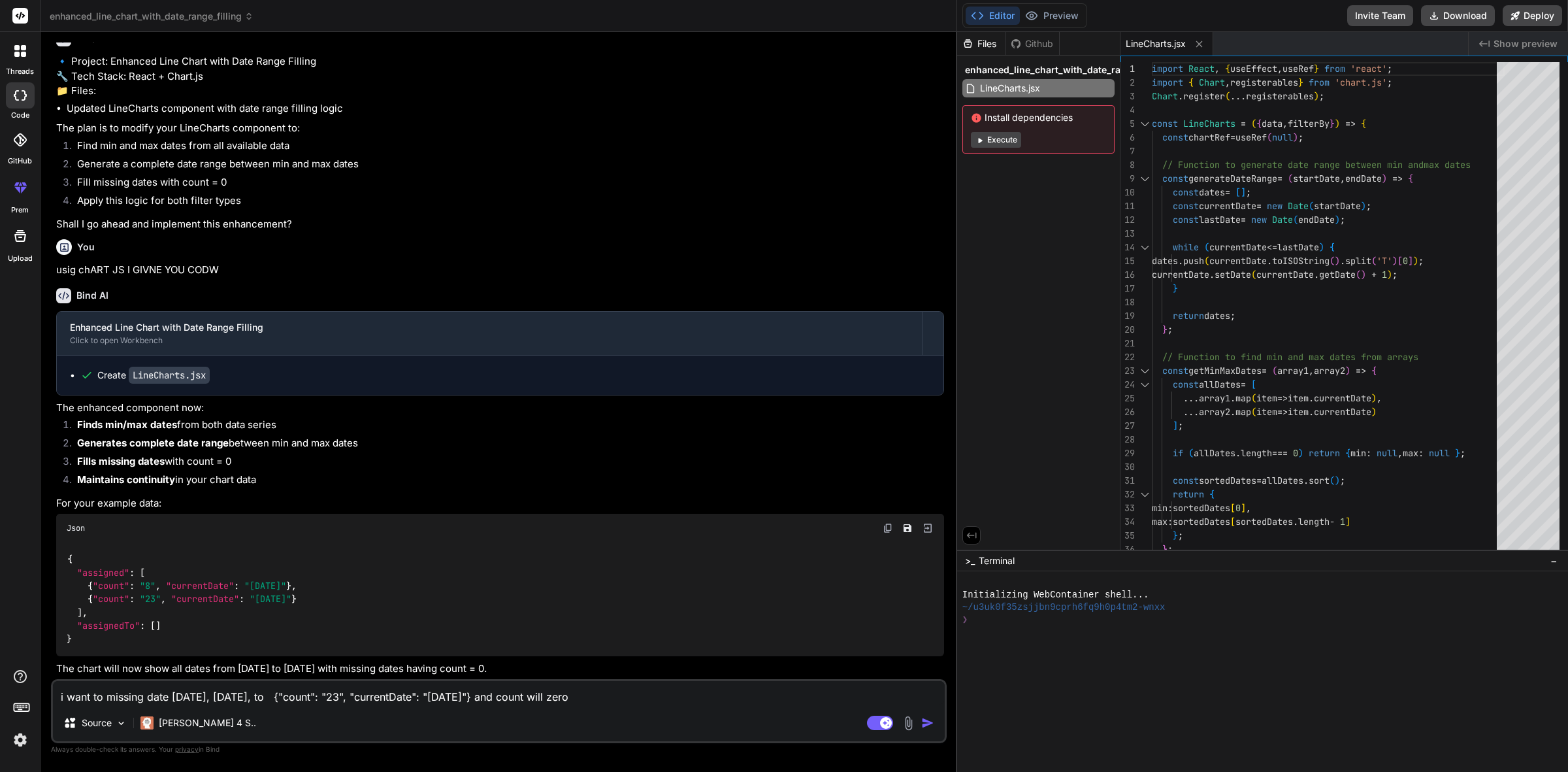
type textarea "x"
type textarea "i want to missing date [DATE], [DATE], to {"count": "23", "currentDate": "[DATE…"
type textarea "x"
type textarea "i want to missing date [DATE], [DATE], to {"count": "23", "currentDate": "[DATE…"
type textarea "x"
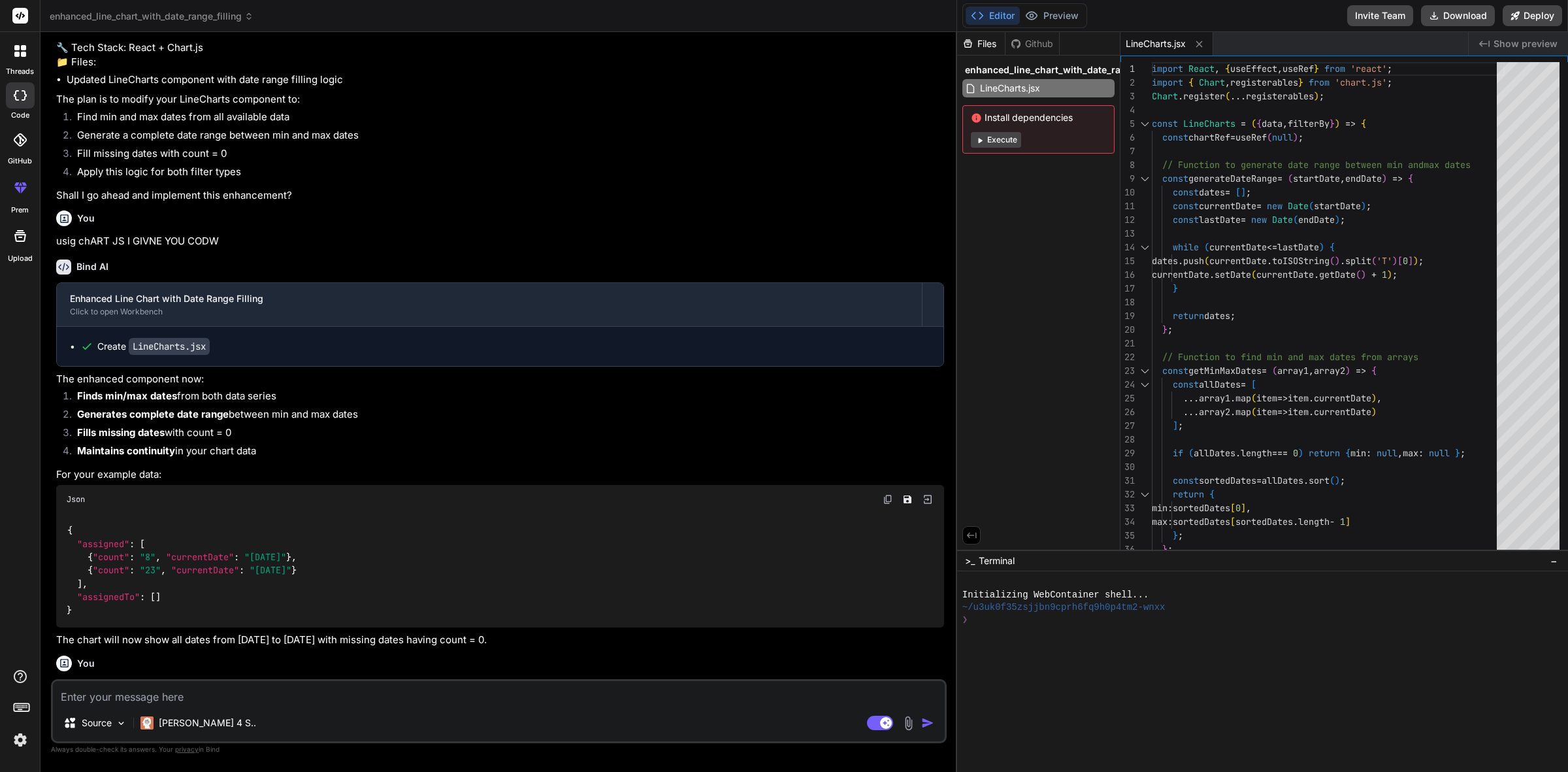
scroll to position [602, 0]
